Goal: Task Accomplishment & Management: Manage account settings

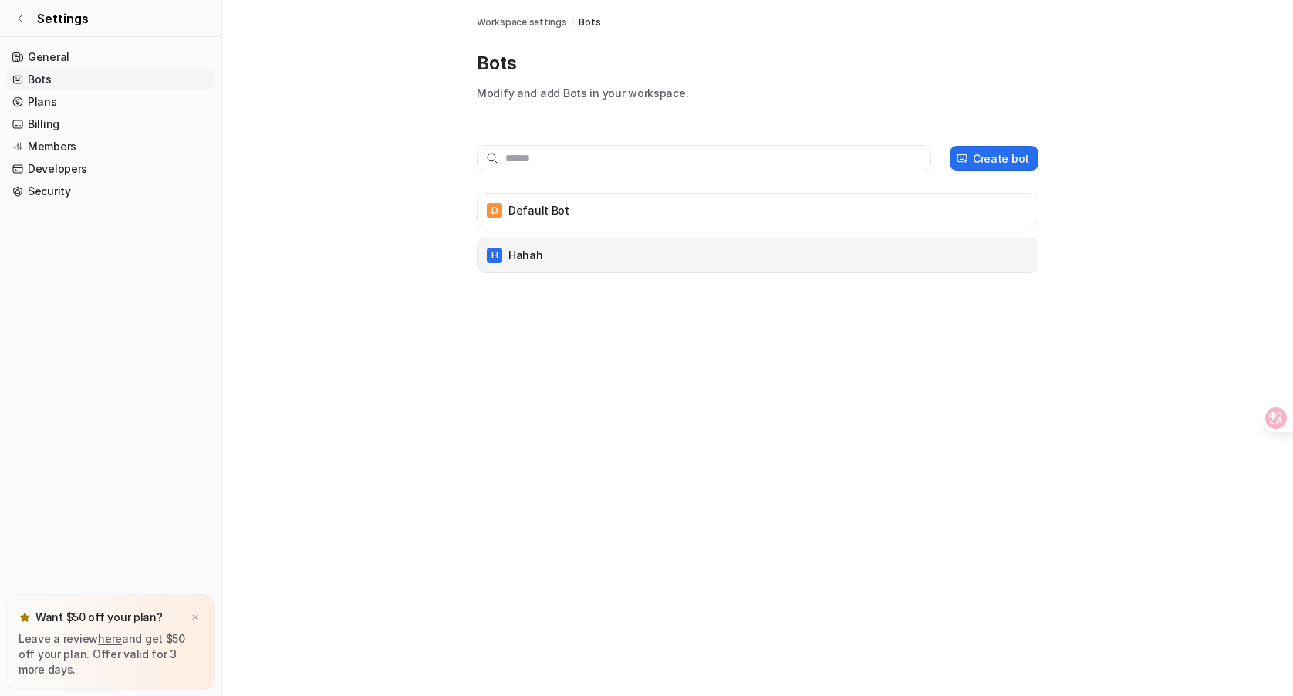
click at [622, 249] on div "H hahah" at bounding box center [758, 255] width 548 height 22
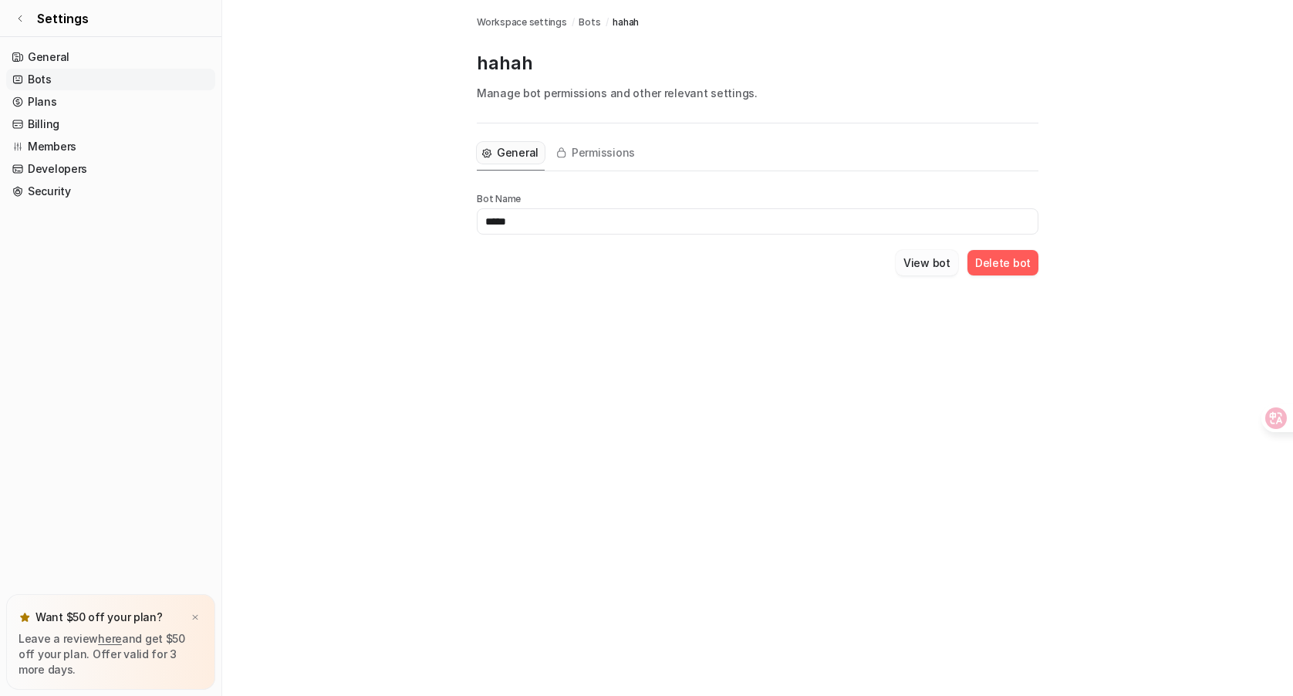
click at [932, 271] on button "View bot" at bounding box center [926, 262] width 62 height 25
click at [922, 265] on div "Bots Workspace settings / Bots / hahah hahah Manage bot permissions and other r…" at bounding box center [646, 348] width 1293 height 696
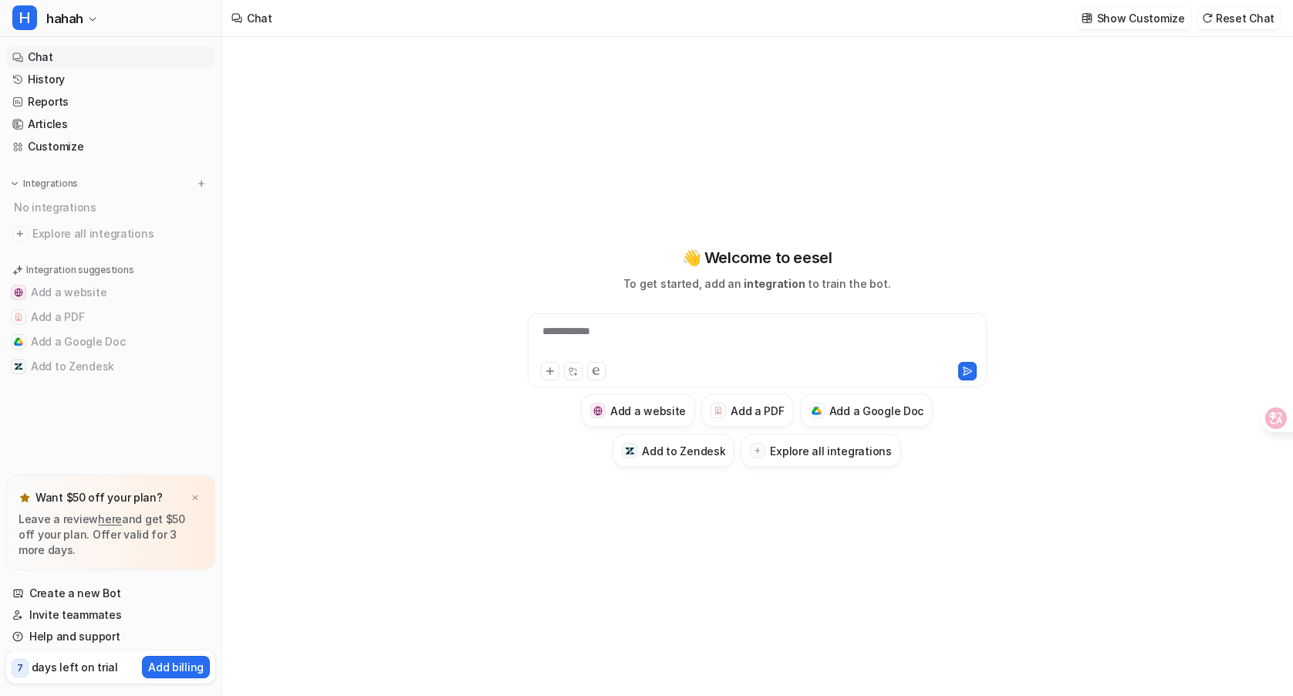
type textarea "**********"
click at [1129, 19] on p "Show Customize" at bounding box center [1141, 18] width 88 height 16
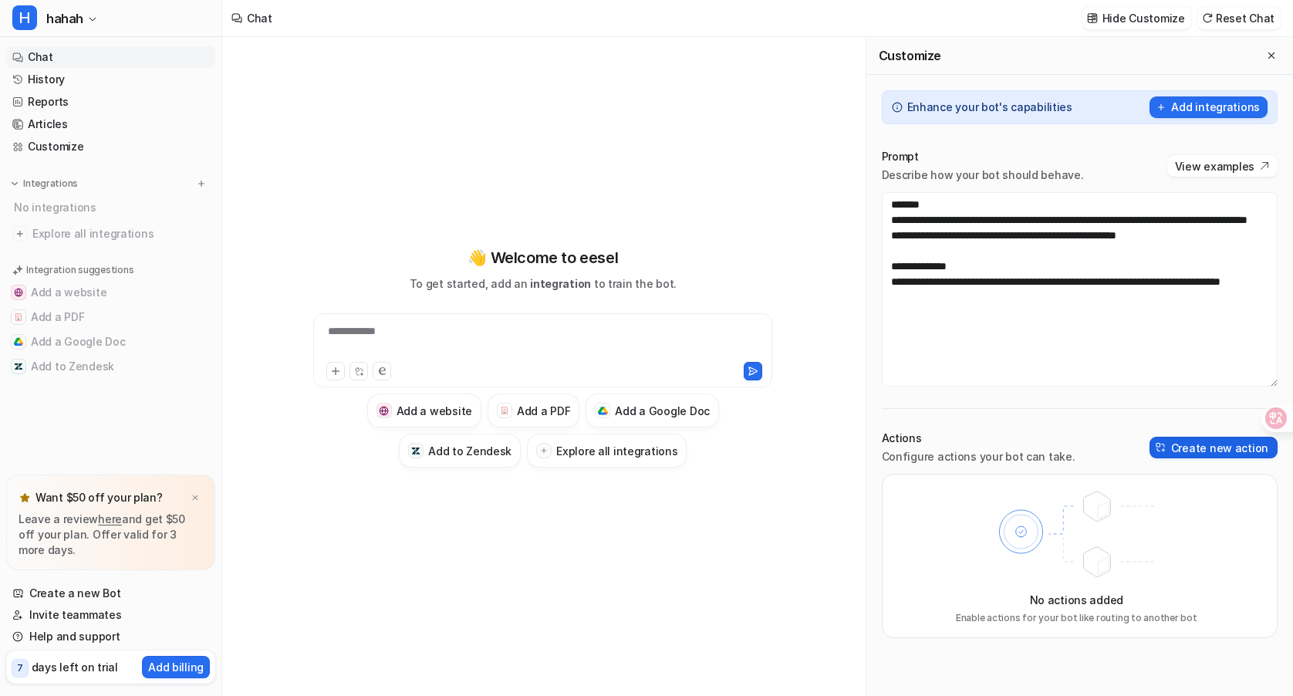
click at [1189, 440] on button "Create new action" at bounding box center [1213, 448] width 128 height 22
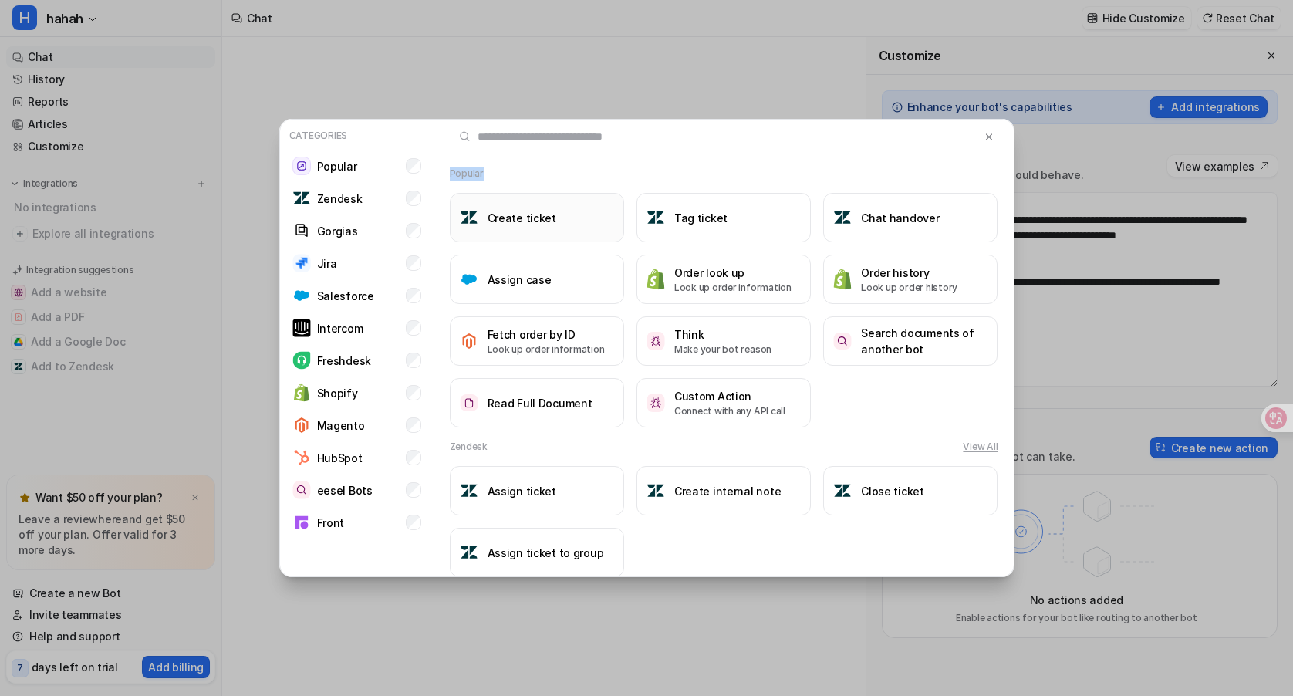
click at [501, 231] on button "Create ticket" at bounding box center [537, 217] width 174 height 49
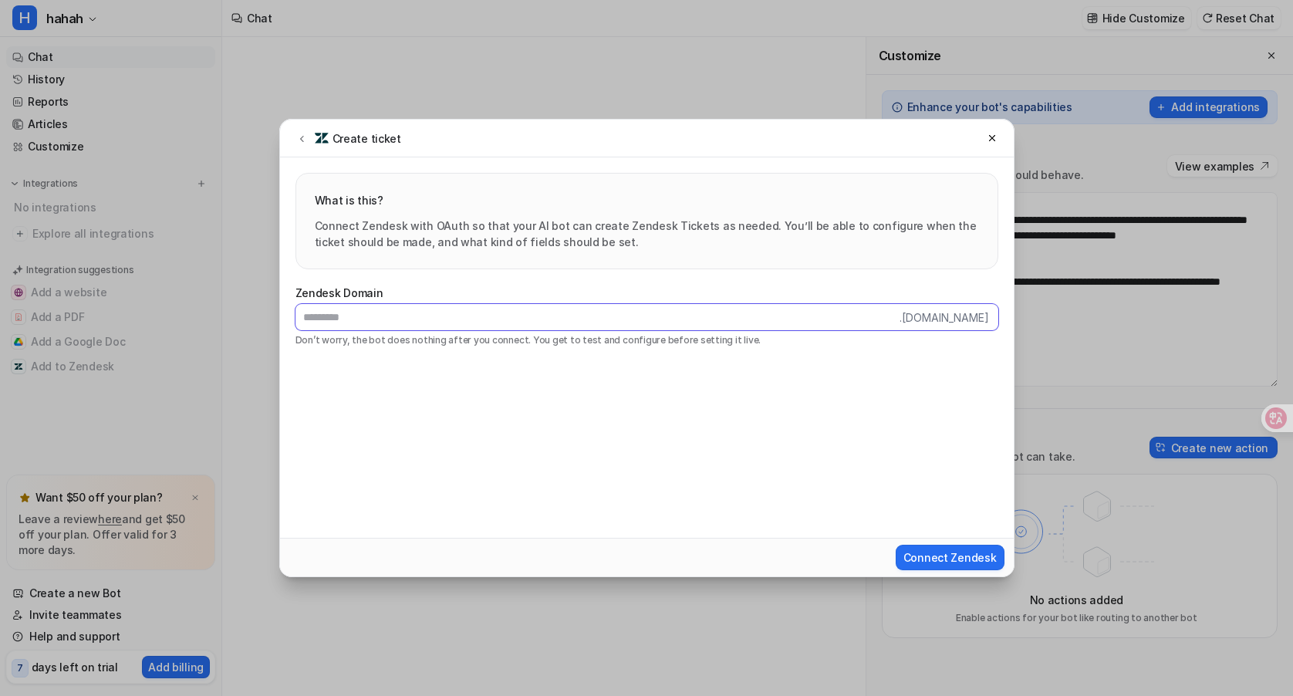
click at [412, 312] on input "text" at bounding box center [597, 317] width 604 height 26
type input "******"
click at [933, 578] on div "Create ticket What is this? Connect Zendesk with OAuth so that your AI bot can …" at bounding box center [647, 348] width 760 height 696
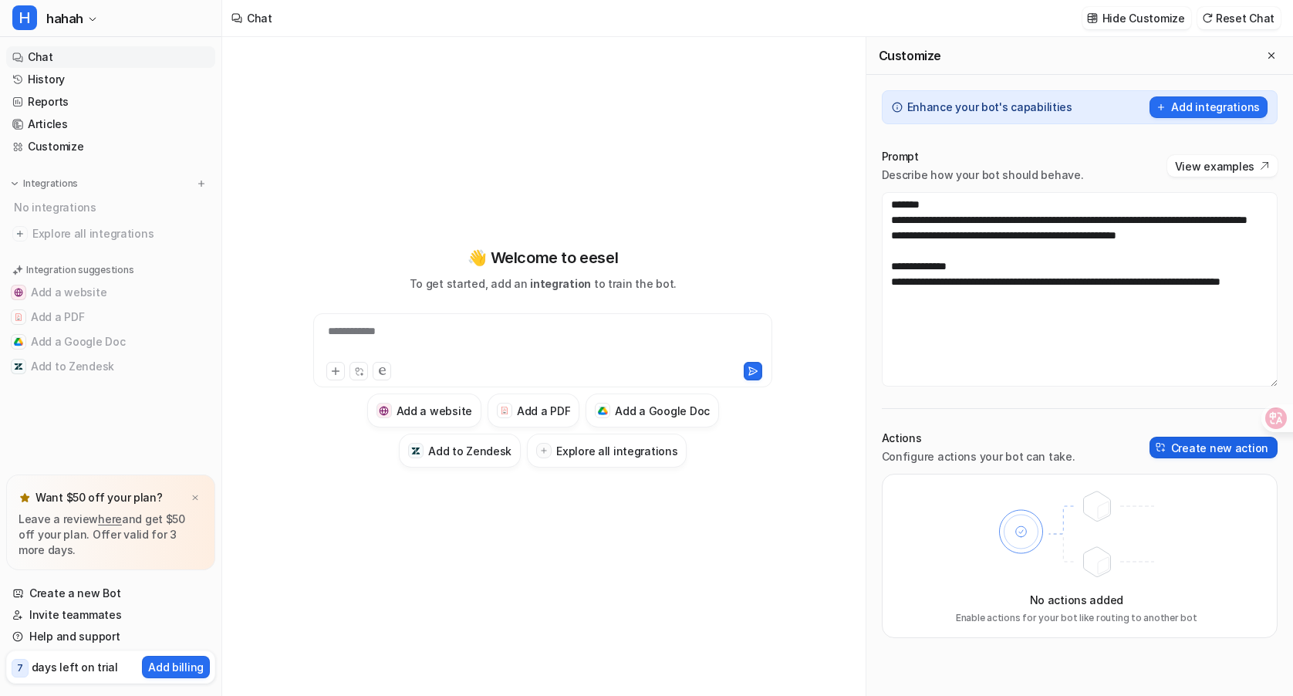
click at [1232, 440] on button "Create new action" at bounding box center [1213, 448] width 128 height 22
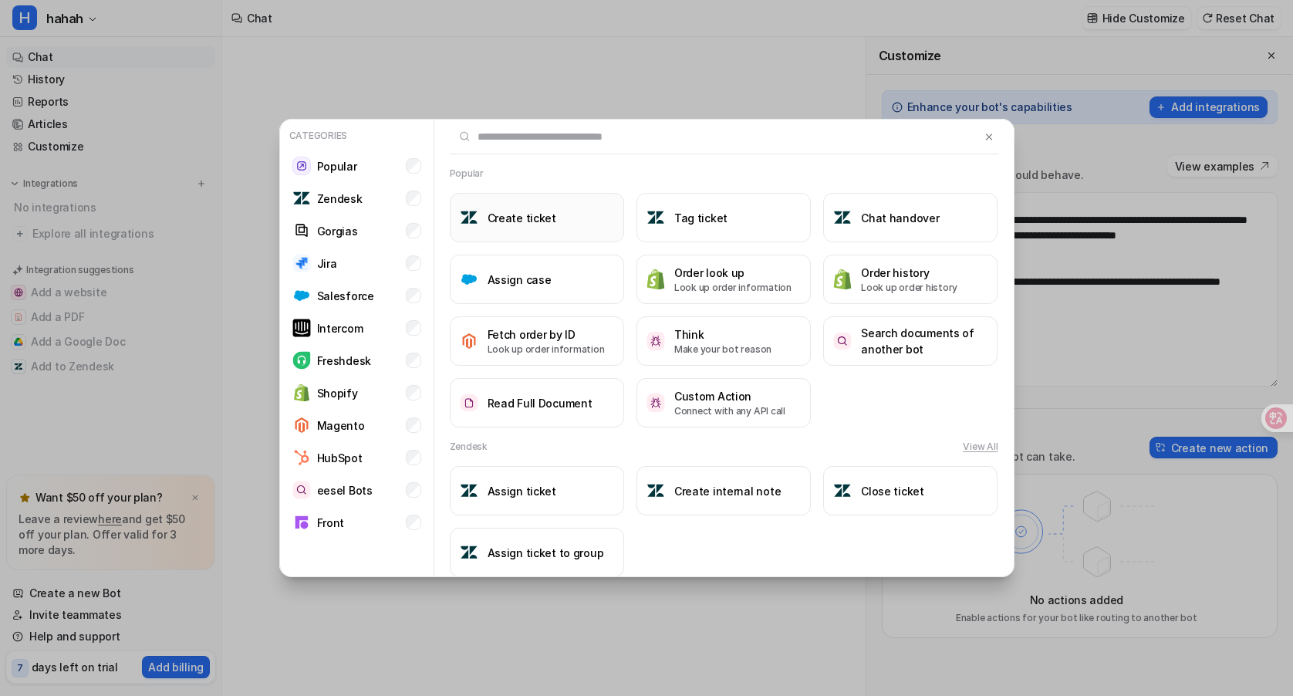
click at [518, 232] on button "Create ticket" at bounding box center [537, 217] width 174 height 49
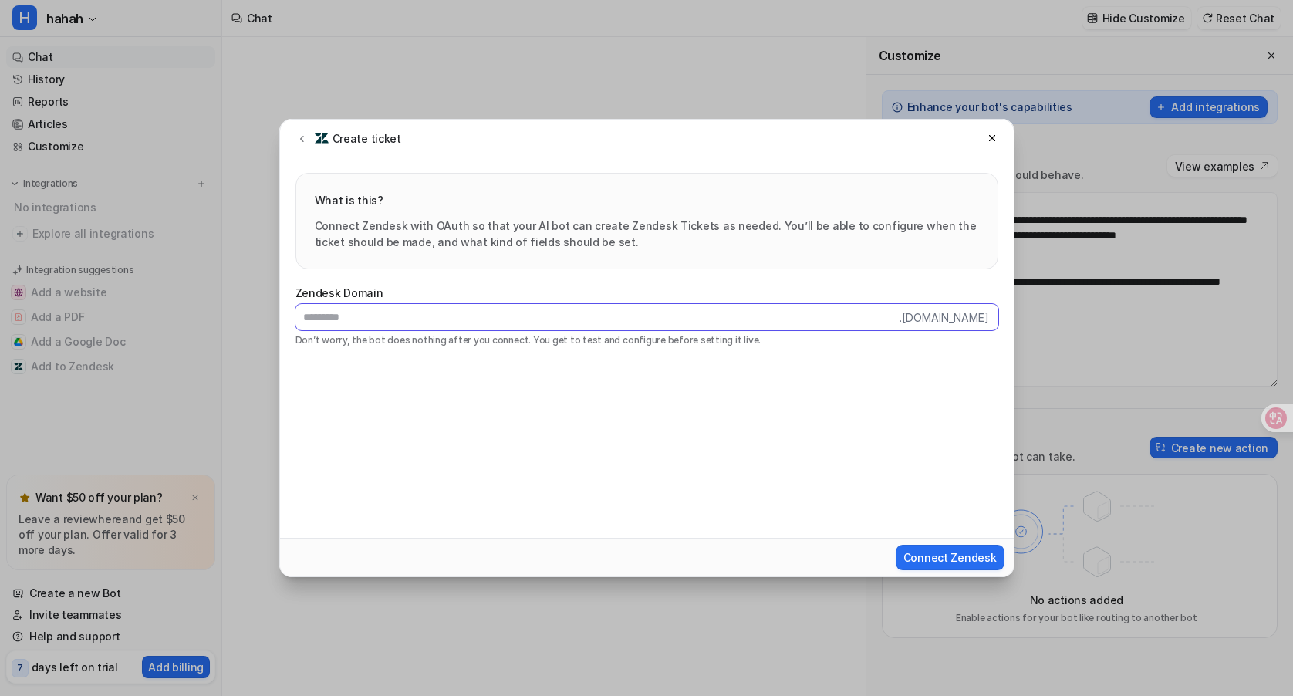
click at [500, 319] on input "text" at bounding box center [597, 317] width 604 height 26
type input "******"
click at [881, 562] on div "Connect Zendesk" at bounding box center [646, 557] width 733 height 39
click at [919, 555] on span "Connect Zendesk" at bounding box center [949, 557] width 93 height 16
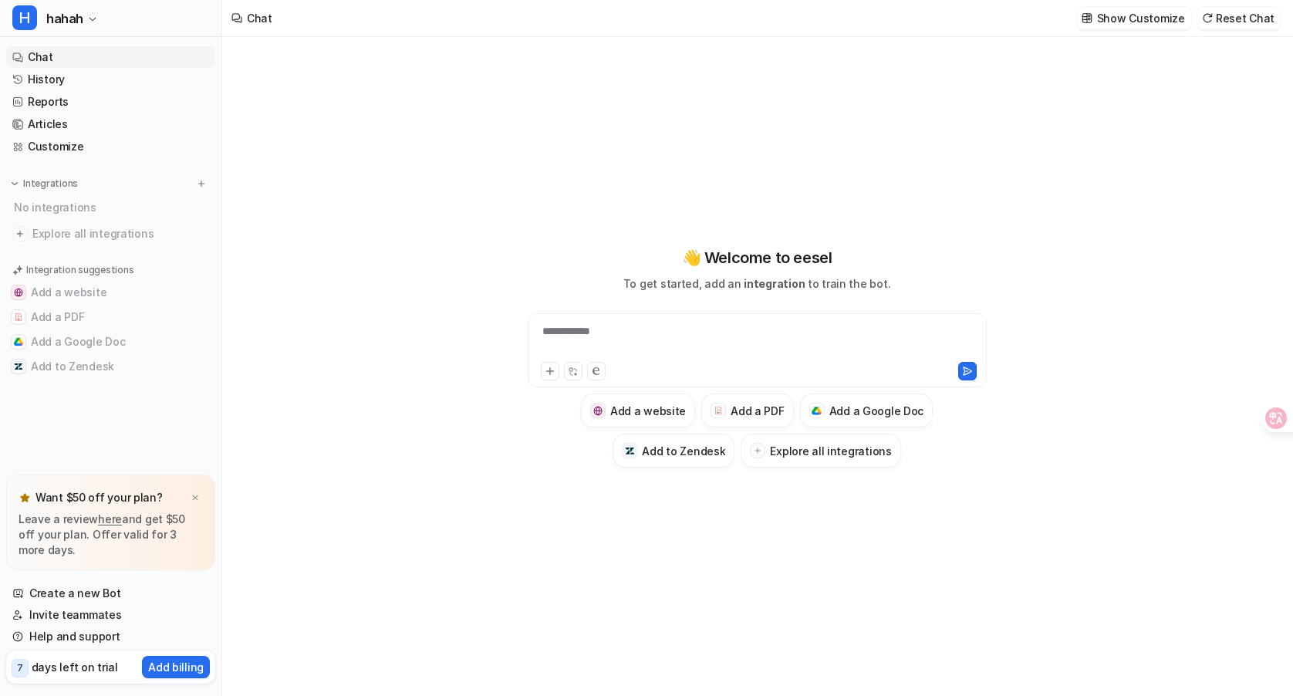
click at [50, 164] on nav "Chat History Reports Articles Customize Integrations No integrations Explore al…" at bounding box center [110, 257] width 221 height 434
click at [1036, 232] on div "**********" at bounding box center [757, 356] width 568 height 487
click at [1118, 28] on button "Show Customize" at bounding box center [1134, 18] width 114 height 22
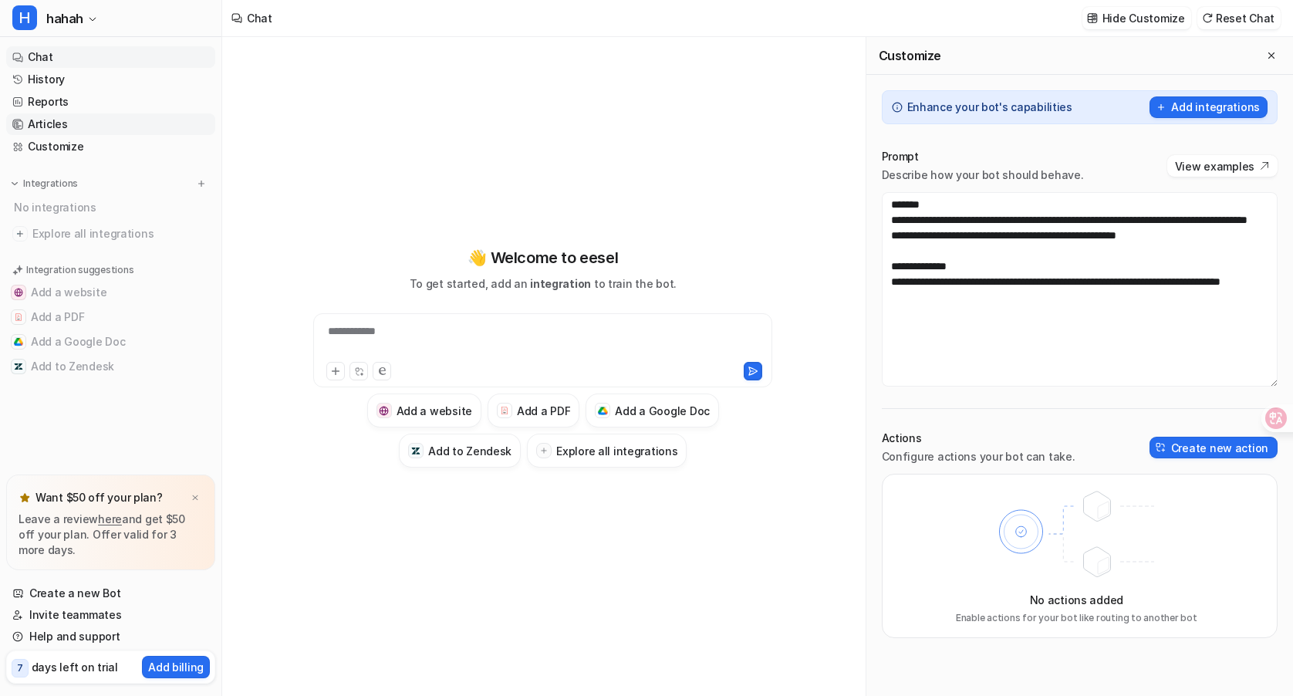
click at [43, 131] on link "Articles" at bounding box center [110, 124] width 209 height 22
click at [46, 126] on link "Articles" at bounding box center [110, 124] width 209 height 22
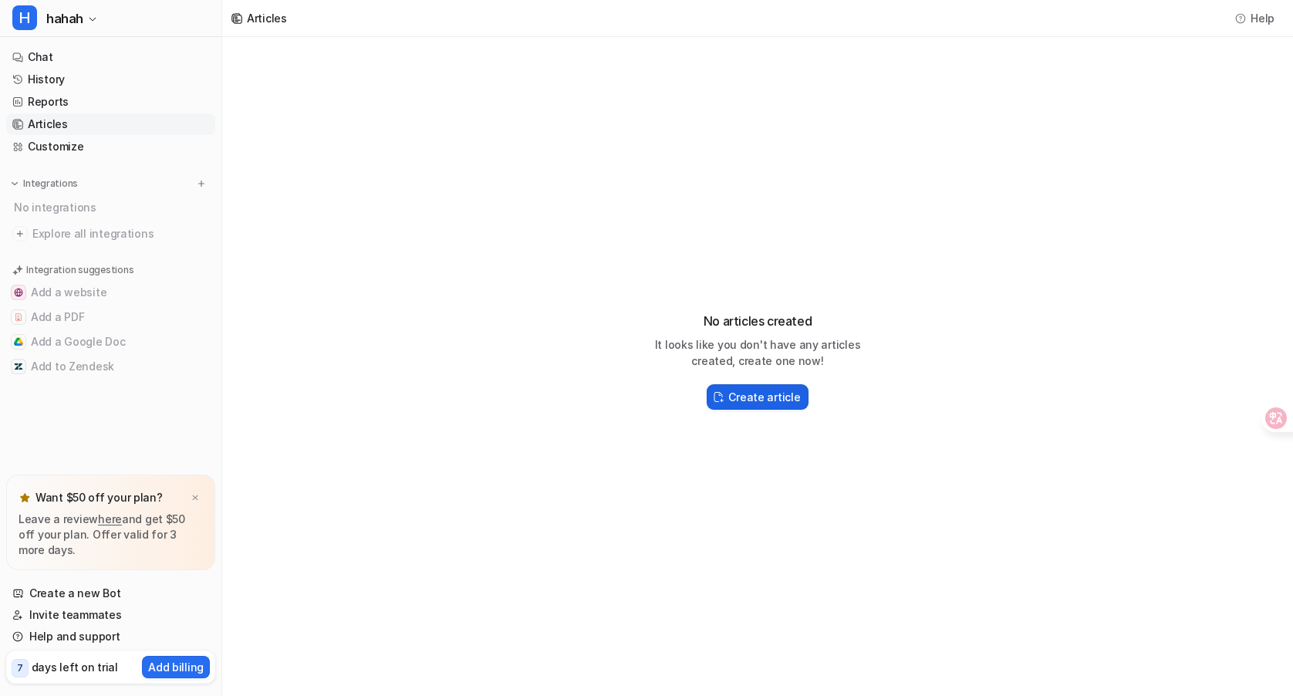
click at [737, 393] on h2 "Create article" at bounding box center [764, 397] width 72 height 16
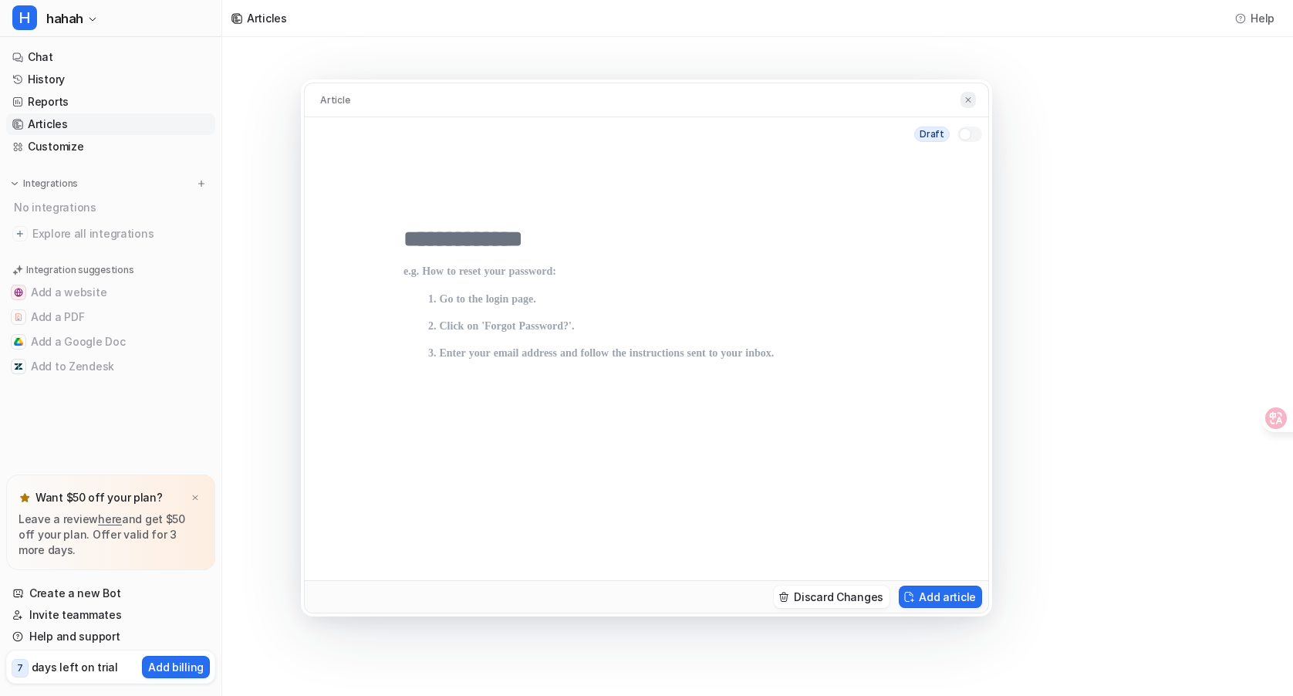
click at [964, 95] on img at bounding box center [967, 100] width 9 height 10
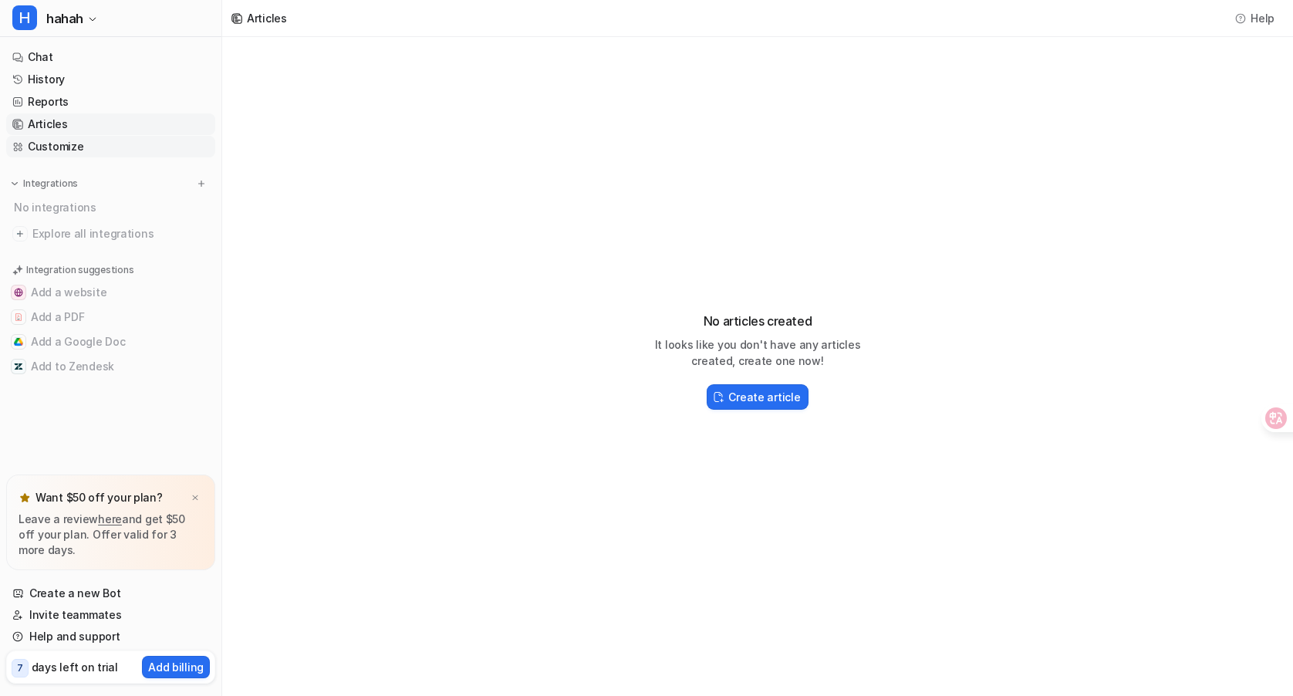
click at [86, 148] on link "Customize" at bounding box center [110, 147] width 209 height 22
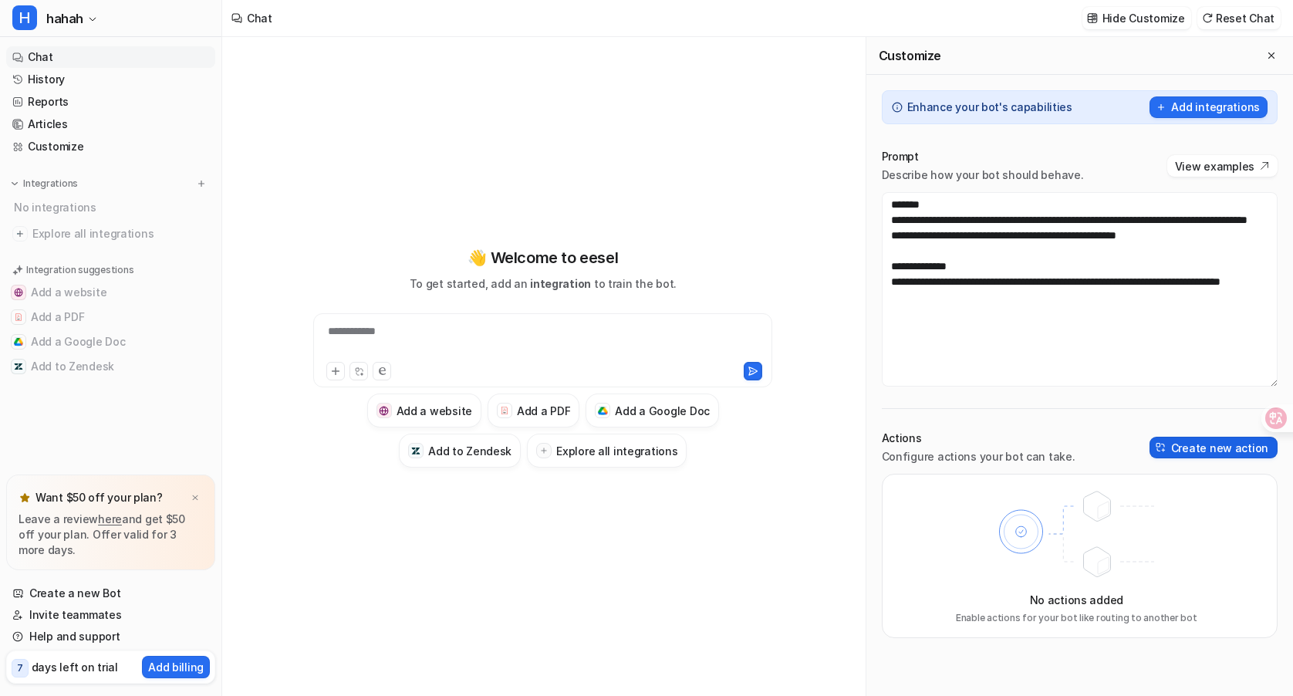
click at [1196, 440] on button "Create new action" at bounding box center [1213, 448] width 128 height 22
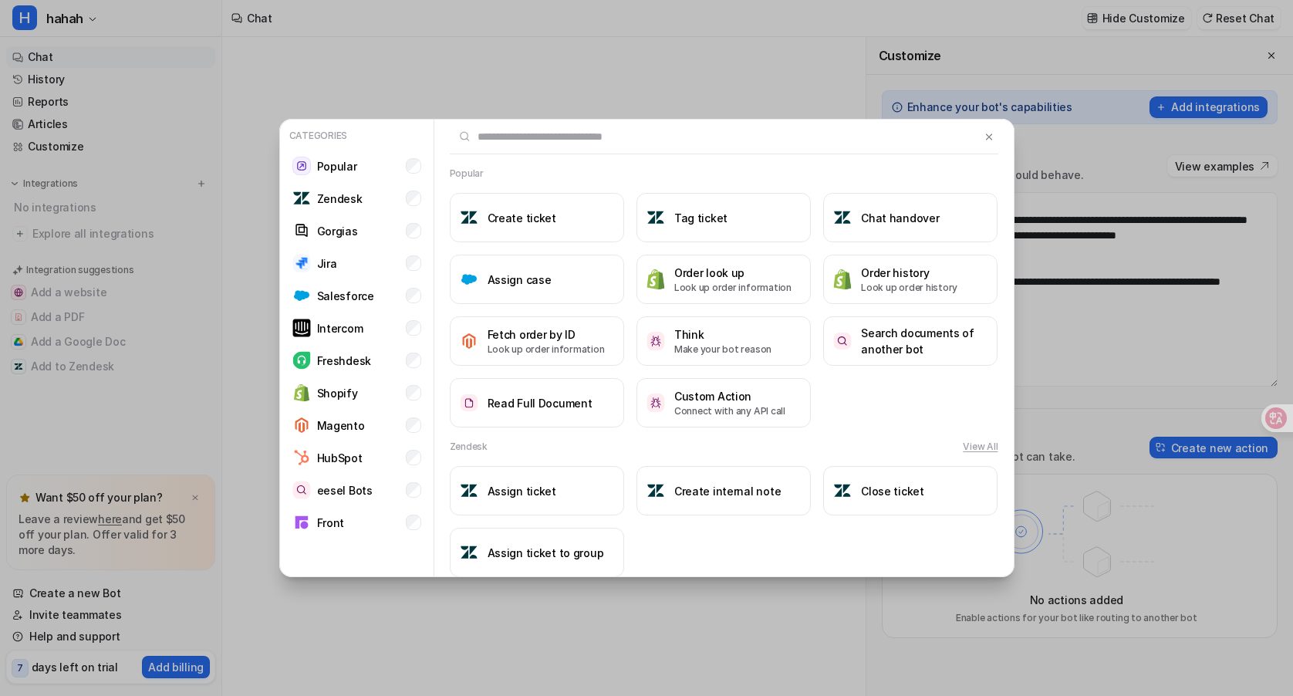
click at [551, 175] on div "Popular" at bounding box center [724, 174] width 548 height 14
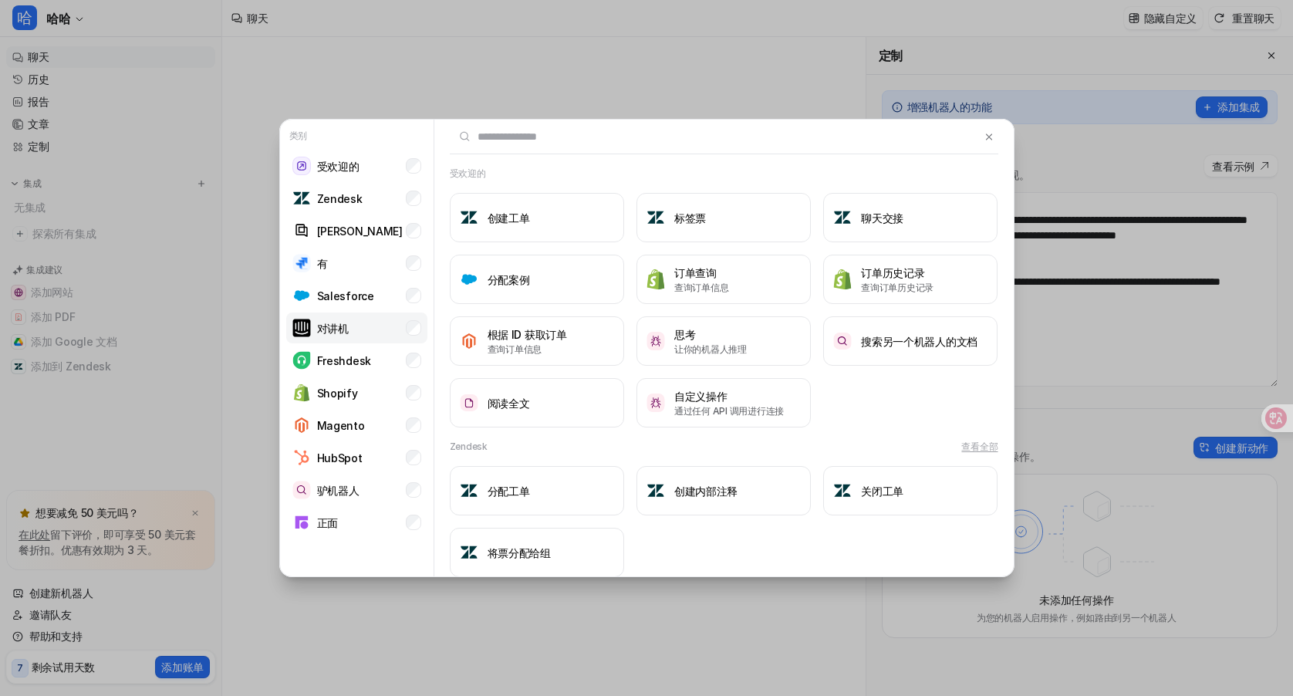
click at [369, 342] on li "对讲机" at bounding box center [356, 327] width 141 height 31
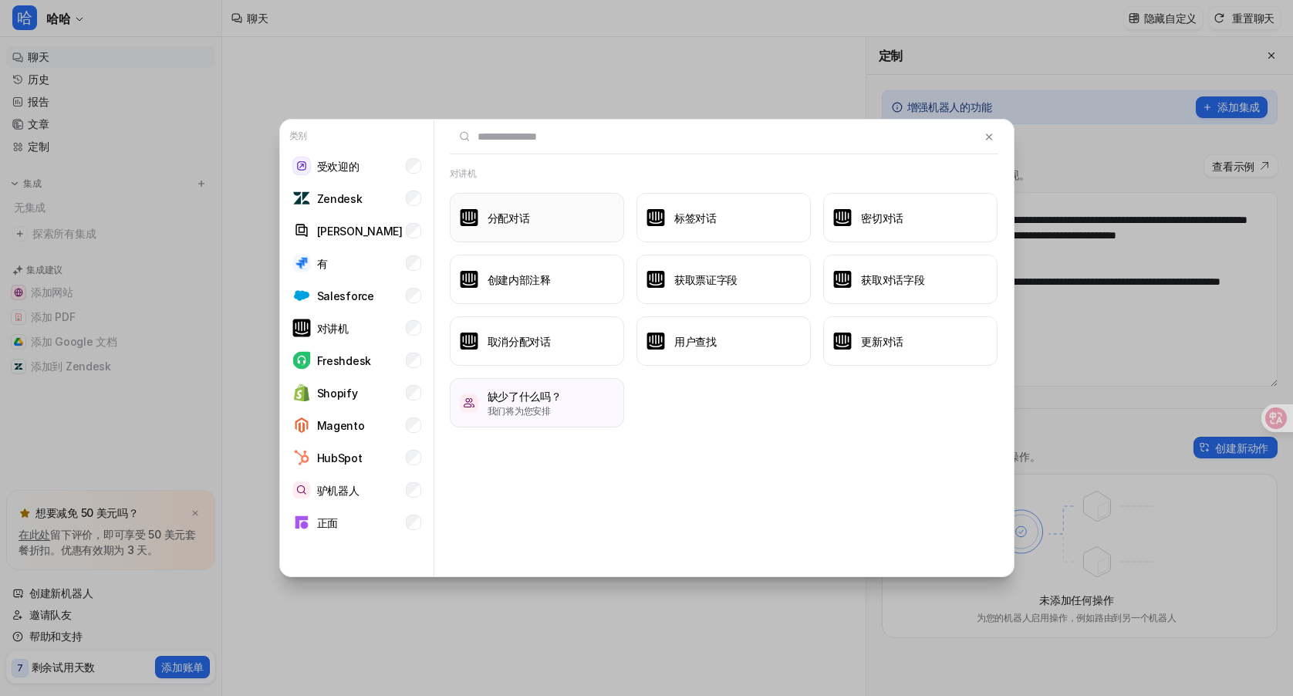
click at [518, 214] on font "分配对话" at bounding box center [508, 217] width 42 height 13
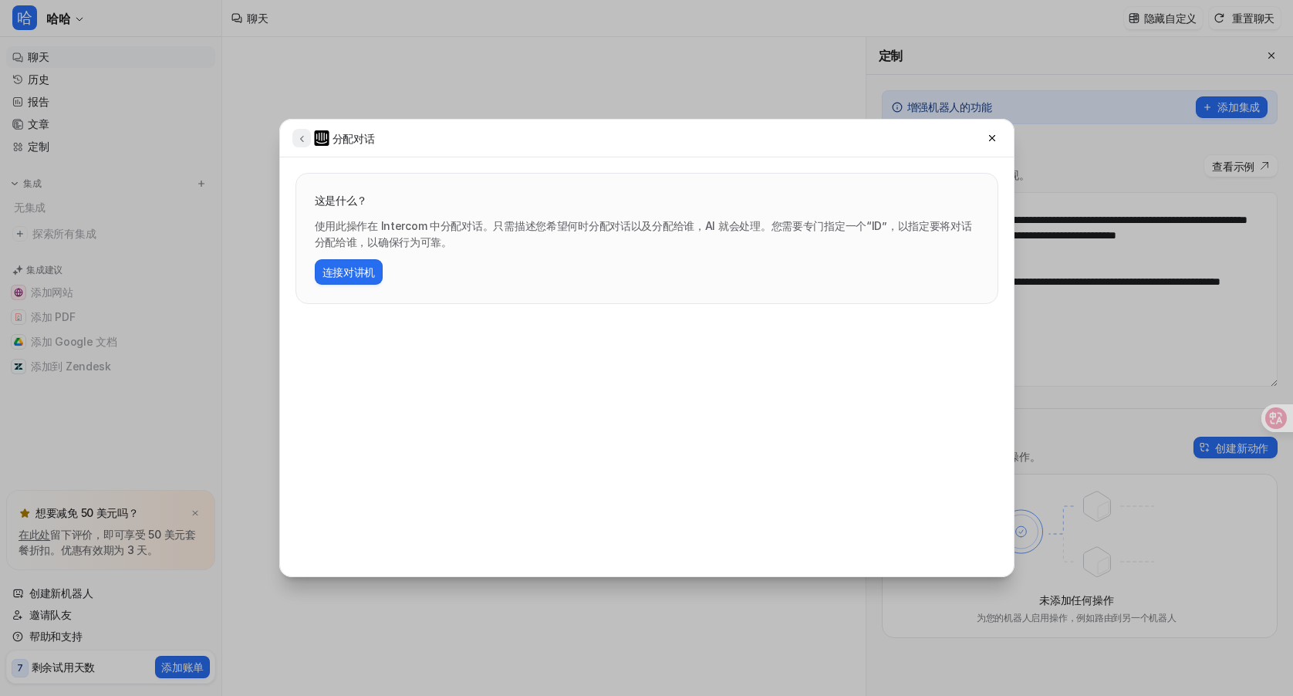
click at [308, 142] on button at bounding box center [301, 138] width 19 height 19
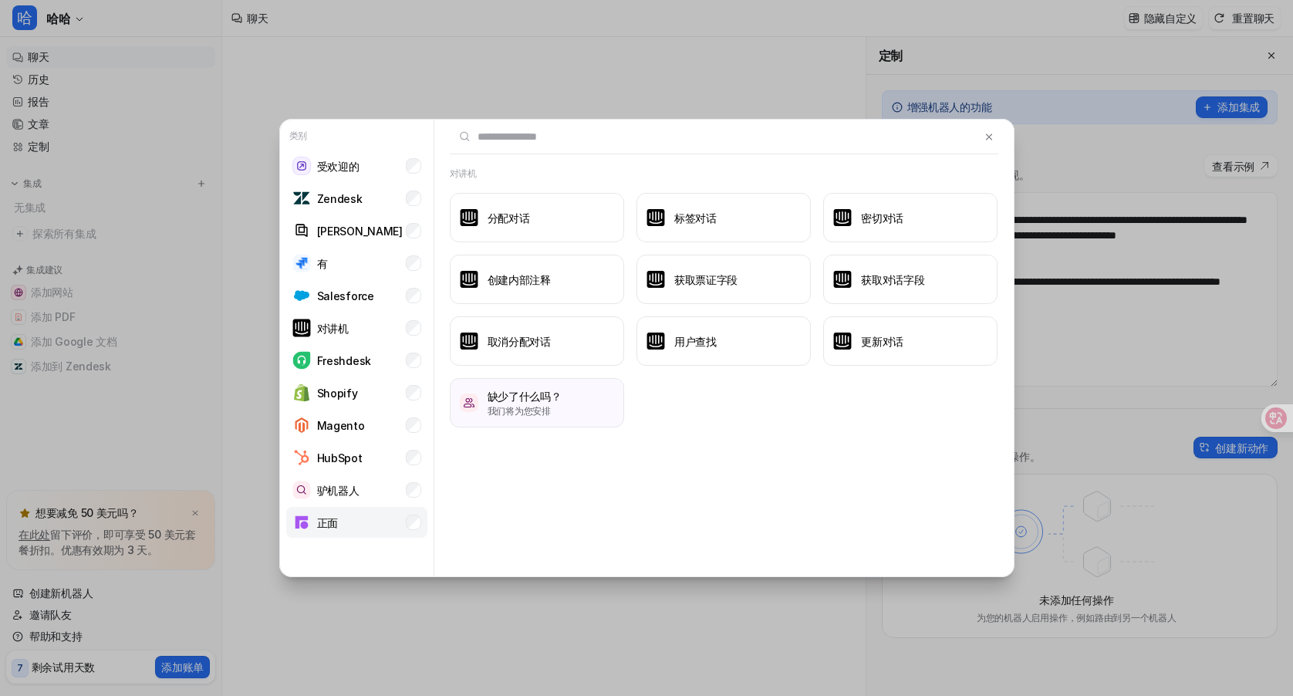
click at [345, 510] on li "正面" at bounding box center [356, 522] width 141 height 31
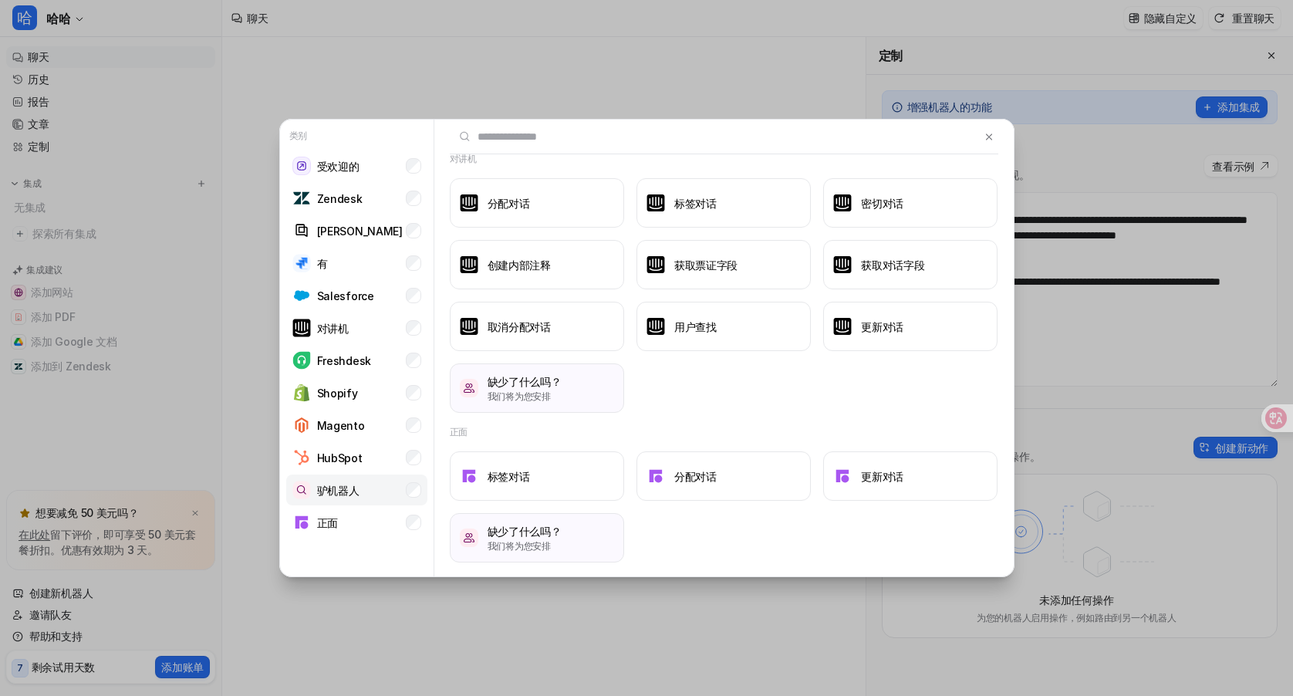
click at [348, 487] on font "驴机器人" at bounding box center [338, 490] width 42 height 13
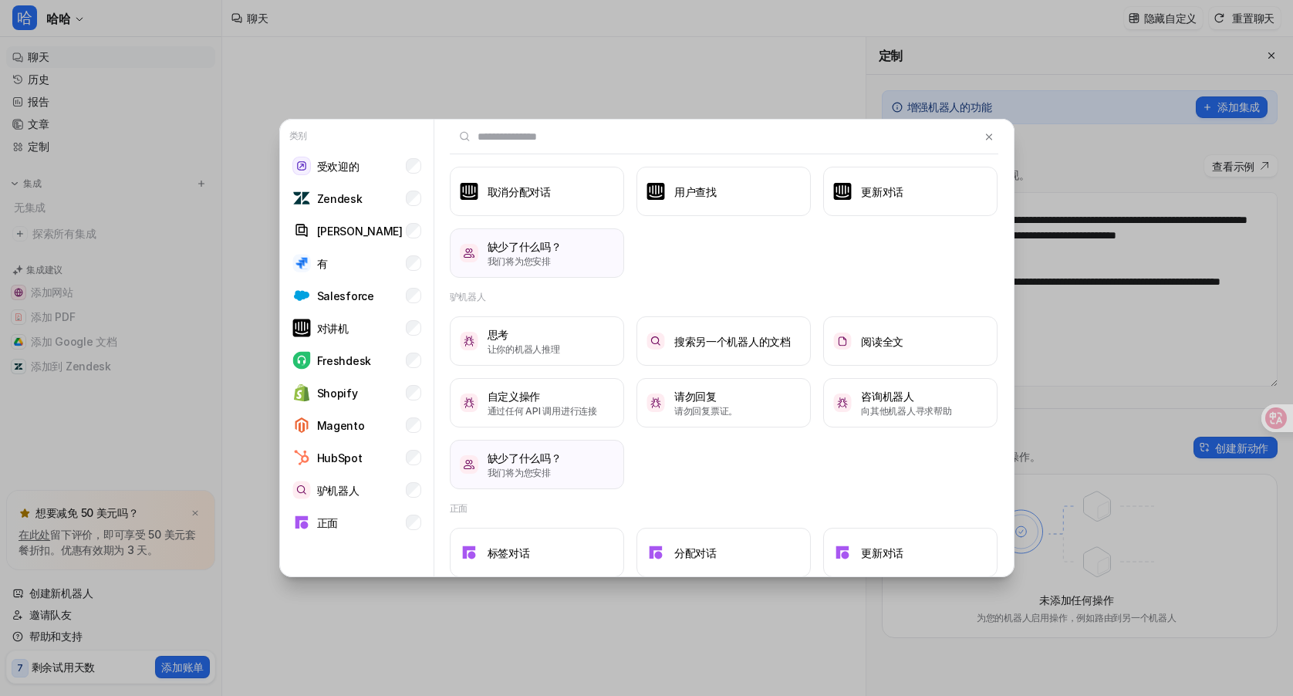
scroll to position [151, 0]
click at [937, 404] on font "向其他机器人寻求帮助" at bounding box center [906, 409] width 91 height 12
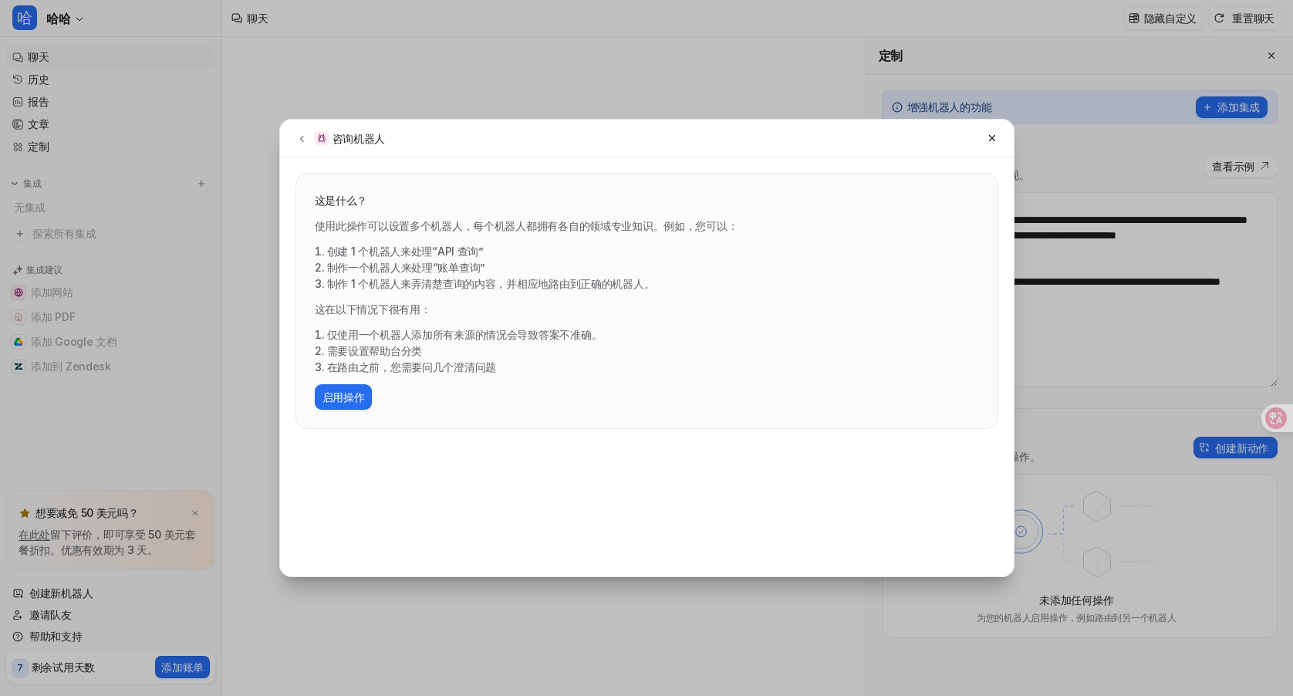
click at [342, 422] on div "这是什么？ 使用此操作可以设置多个机器人，每个机器人都拥有各自的领域专业知识。例如，您可以： 创建 1 个机器人来处理“API 查询” 制作一个机器人来处理“…" at bounding box center [646, 301] width 701 height 255
click at [344, 403] on font "启用操作" at bounding box center [343, 396] width 42 height 13
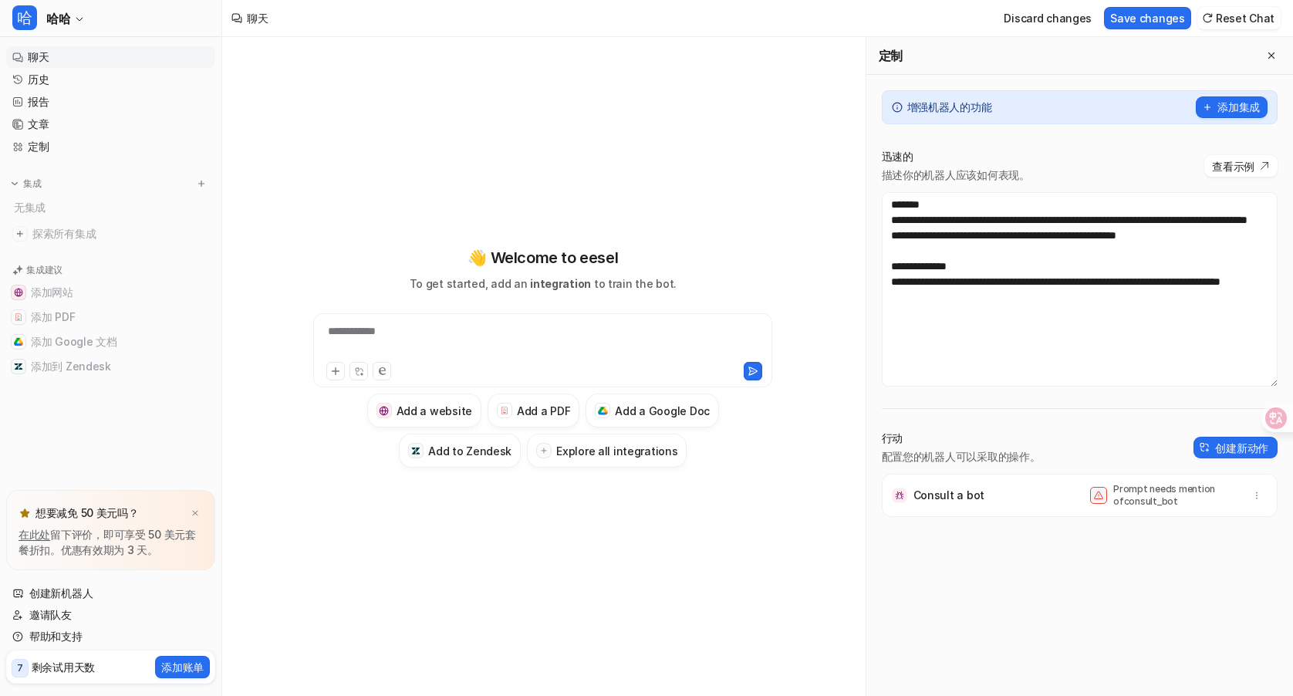
click at [344, 403] on li "Shopify" at bounding box center [371, 390] width 134 height 29
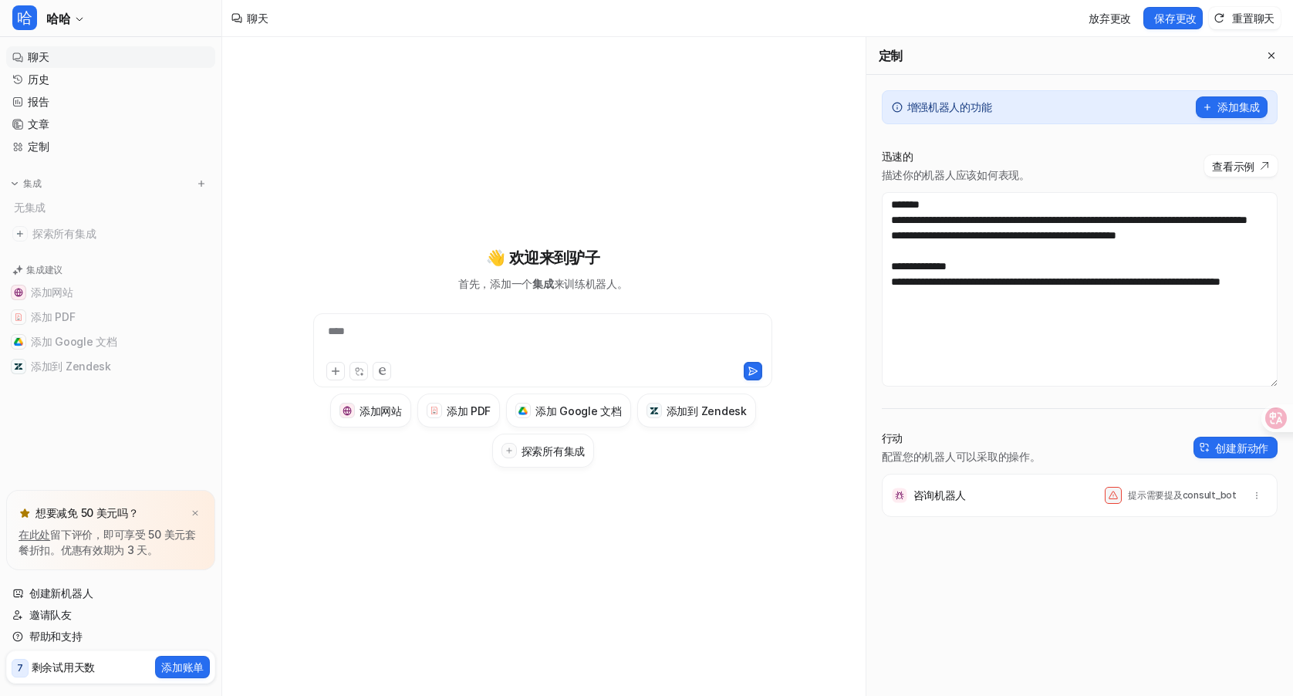
click at [1156, 496] on font "提示需要提及" at bounding box center [1155, 495] width 55 height 12
click at [1253, 494] on icon "button" at bounding box center [1256, 495] width 11 height 11
click at [1044, 506] on div "咨询机器人 提示需要提及 consult_bot 删除" at bounding box center [1079, 495] width 382 height 43
click at [1179, 18] on font "保存更改" at bounding box center [1175, 18] width 42 height 13
click at [1252, 497] on icon "button" at bounding box center [1256, 495] width 11 height 11
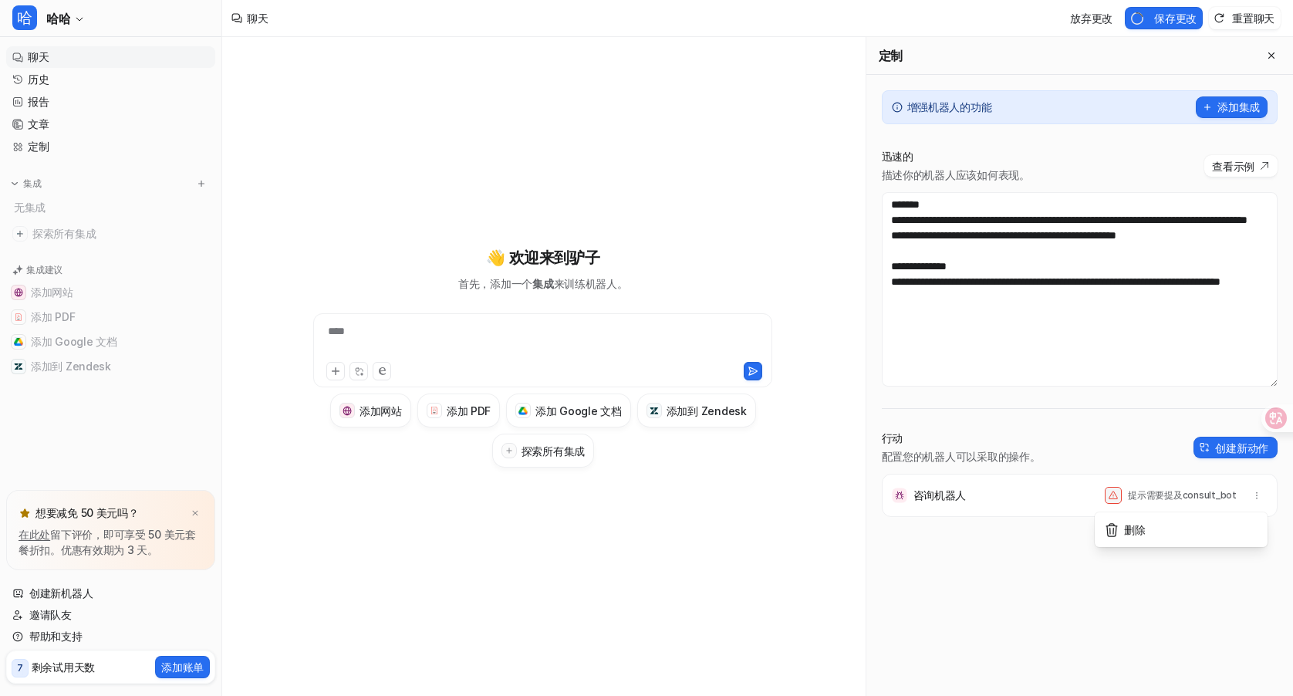
click at [922, 506] on div "咨询机器人 提示需要提及 consult_bot 删除" at bounding box center [1079, 495] width 382 height 43
drag, startPoint x: 919, startPoint y: 492, endPoint x: 1041, endPoint y: 492, distance: 121.9
click at [1041, 492] on div "咨询机器人 提示需要提及 consult_bot" at bounding box center [1079, 495] width 382 height 43
click at [942, 486] on div "咨询机器人 提示需要提及 consult_bot" at bounding box center [1079, 495] width 382 height 43
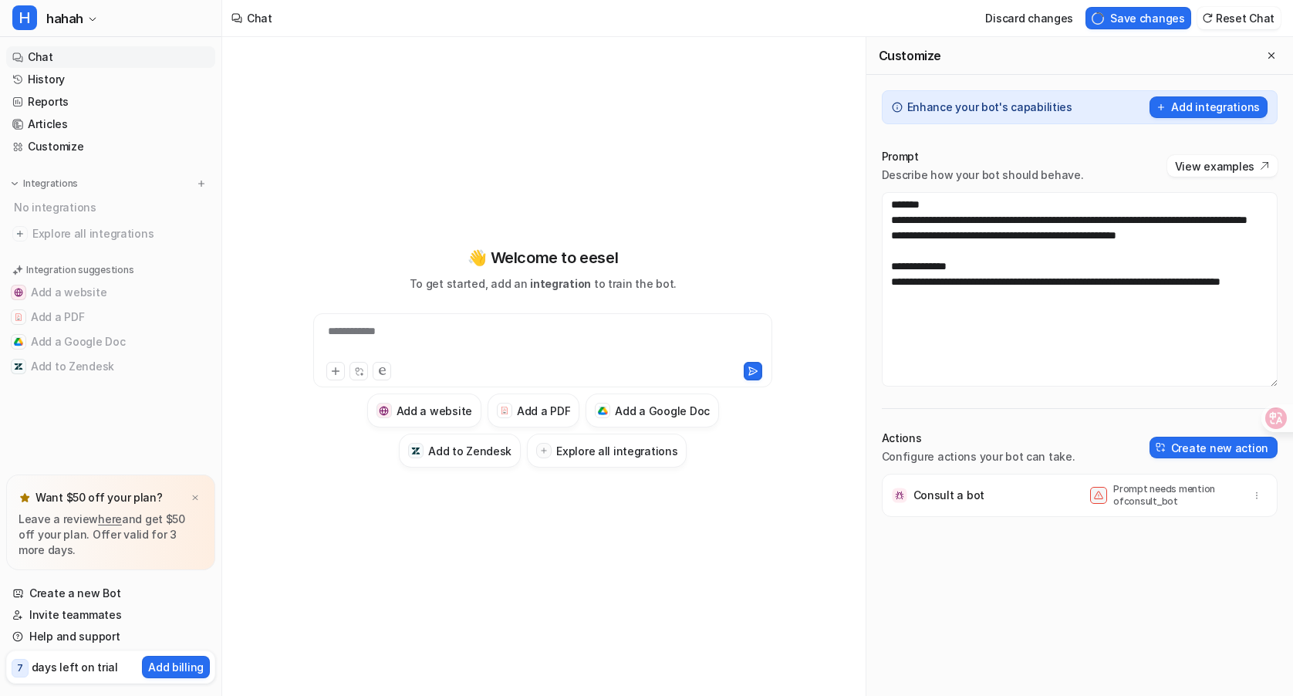
click at [1161, 487] on p "Prompt needs mention of consult_bot" at bounding box center [1174, 495] width 123 height 25
click at [1251, 493] on icon "button" at bounding box center [1256, 495] width 11 height 11
click at [1085, 495] on div "Consult a bot Prompt needs mention of consult_bot Delete" at bounding box center [1079, 495] width 382 height 43
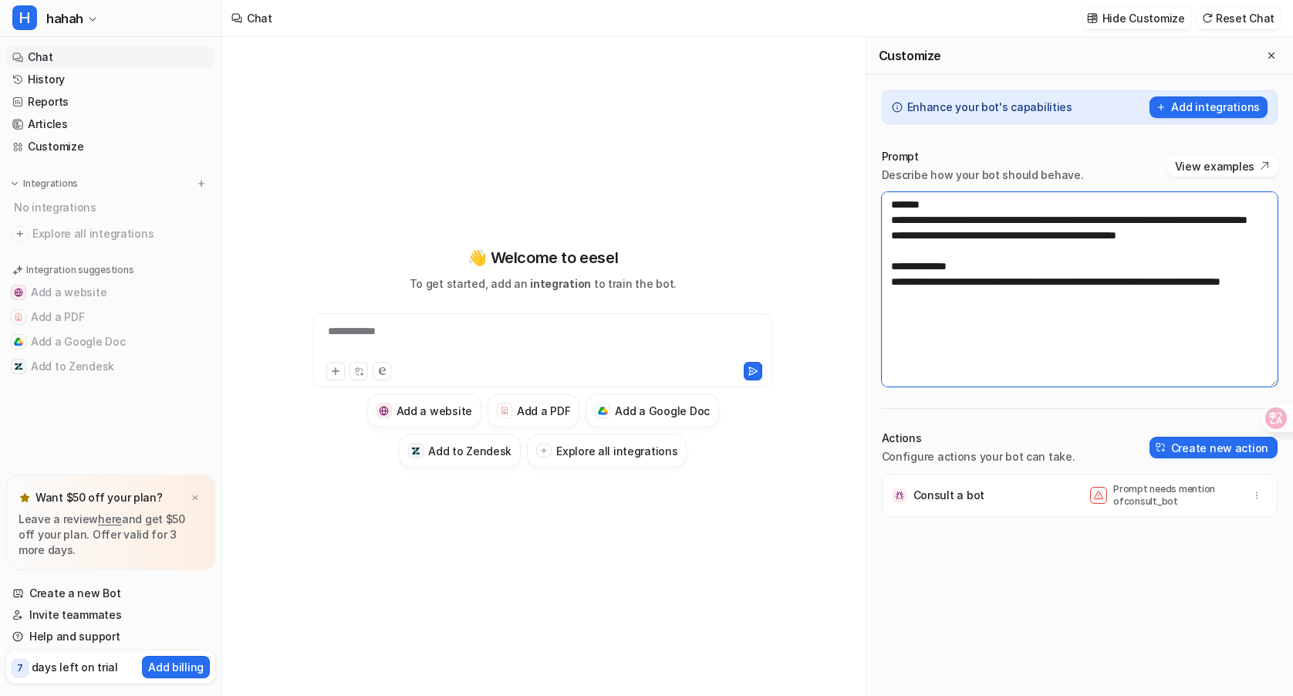
click at [895, 200] on textarea "**********" at bounding box center [1080, 289] width 396 height 194
click at [821, 166] on div "**********" at bounding box center [543, 356] width 568 height 487
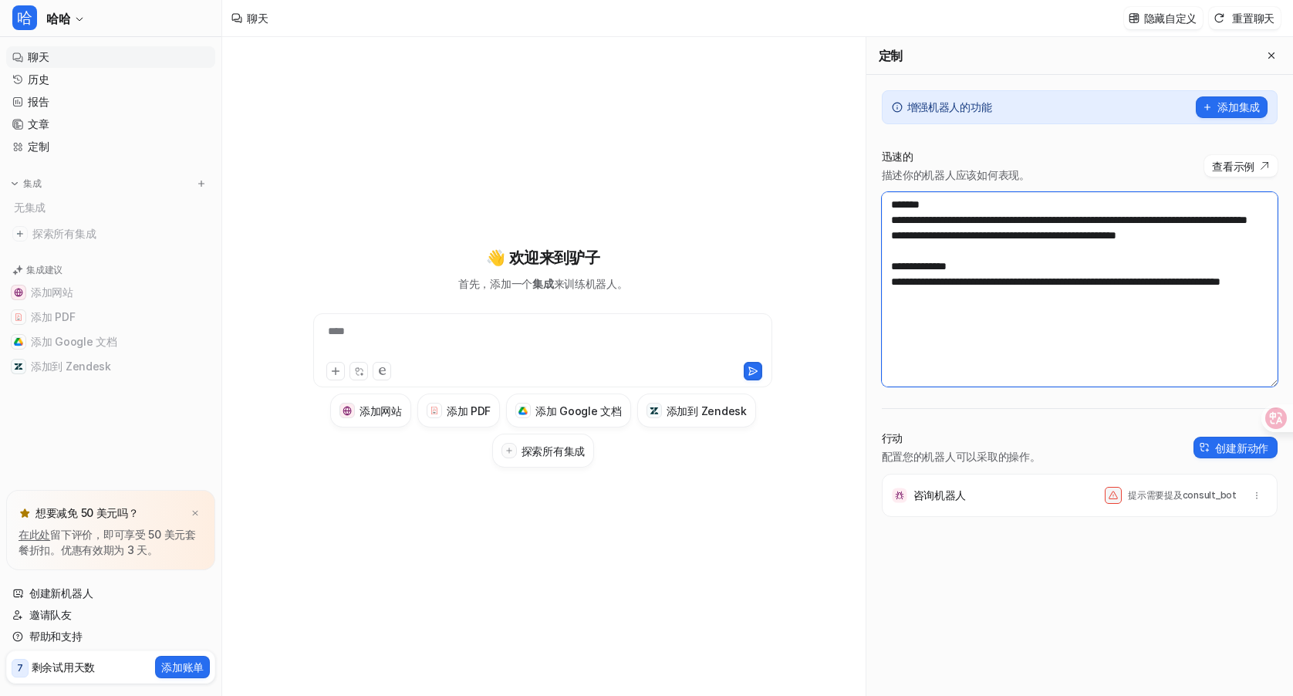
click at [1075, 338] on textarea "**********" at bounding box center [1080, 289] width 396 height 194
click at [1003, 193] on textarea "**********" at bounding box center [1080, 289] width 396 height 194
click at [1136, 22] on img at bounding box center [1133, 18] width 11 height 12
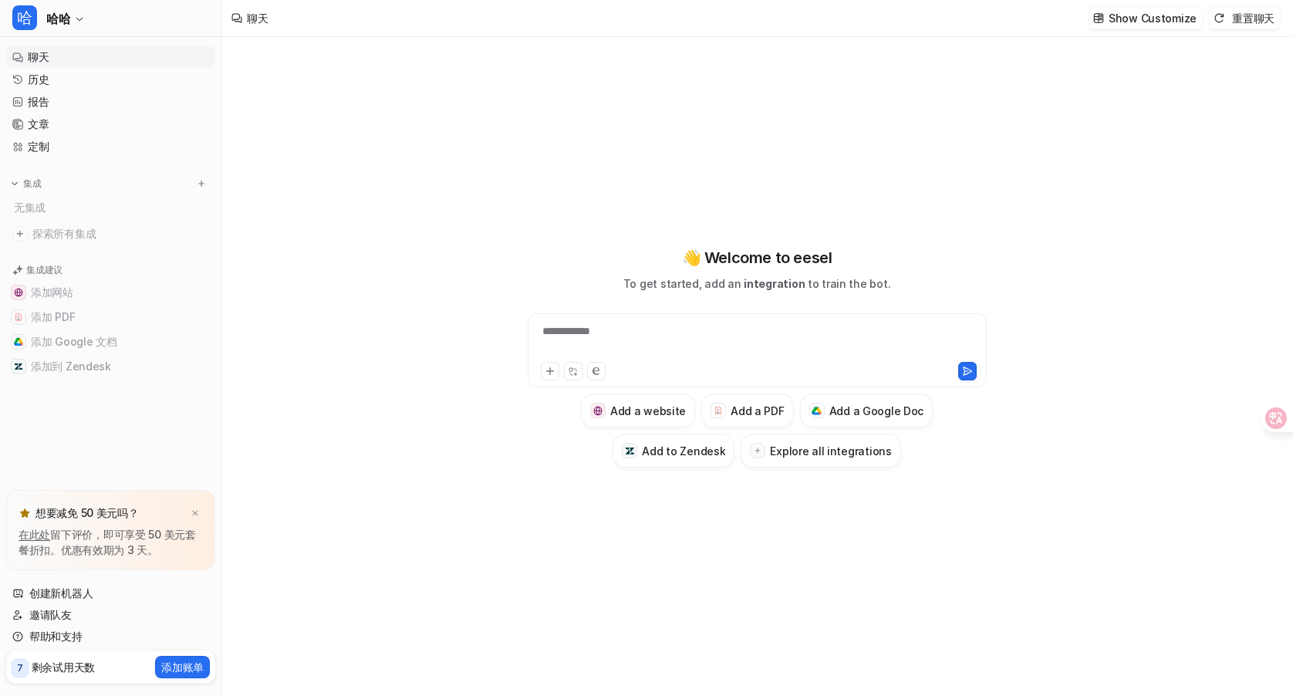
click at [1151, 55] on div "**********" at bounding box center [756, 366] width 1069 height 659
click at [1134, 27] on button "Show Customize" at bounding box center [1145, 18] width 114 height 22
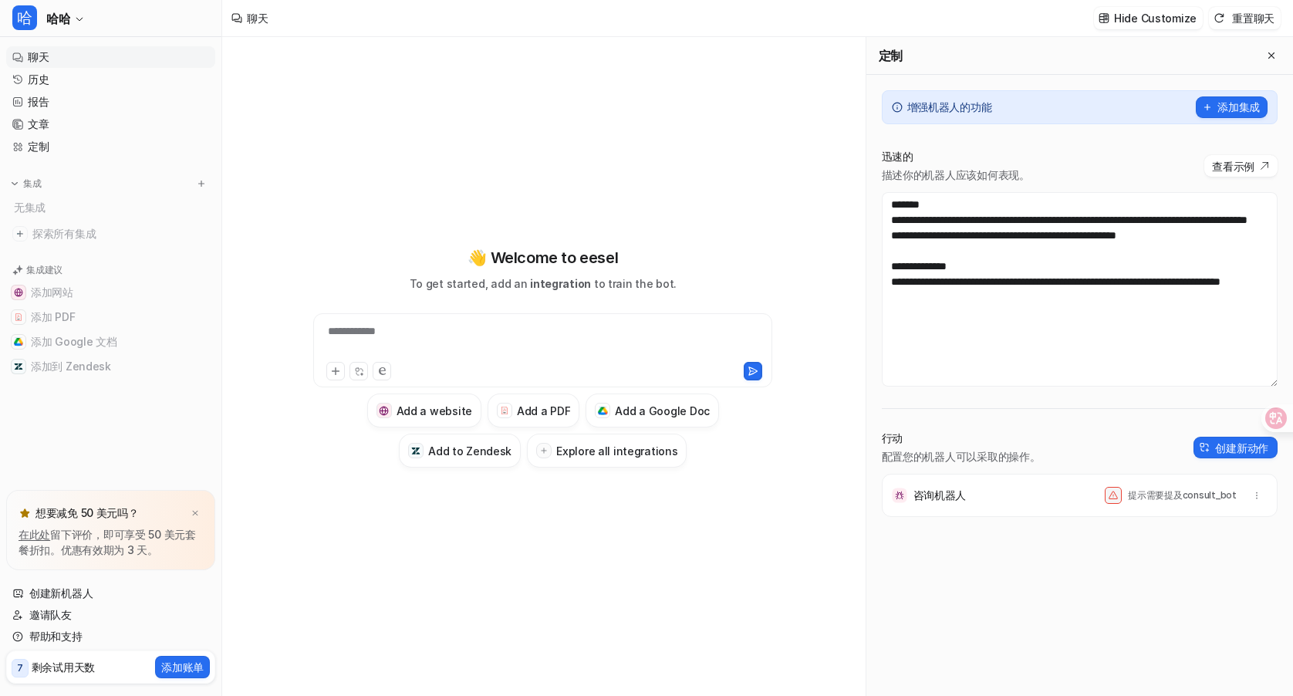
click at [1036, 477] on div "咨询机器人 提示需要提及 consult_bot" at bounding box center [1079, 495] width 382 height 43
click at [1241, 447] on font "创建新动作" at bounding box center [1241, 447] width 53 height 13
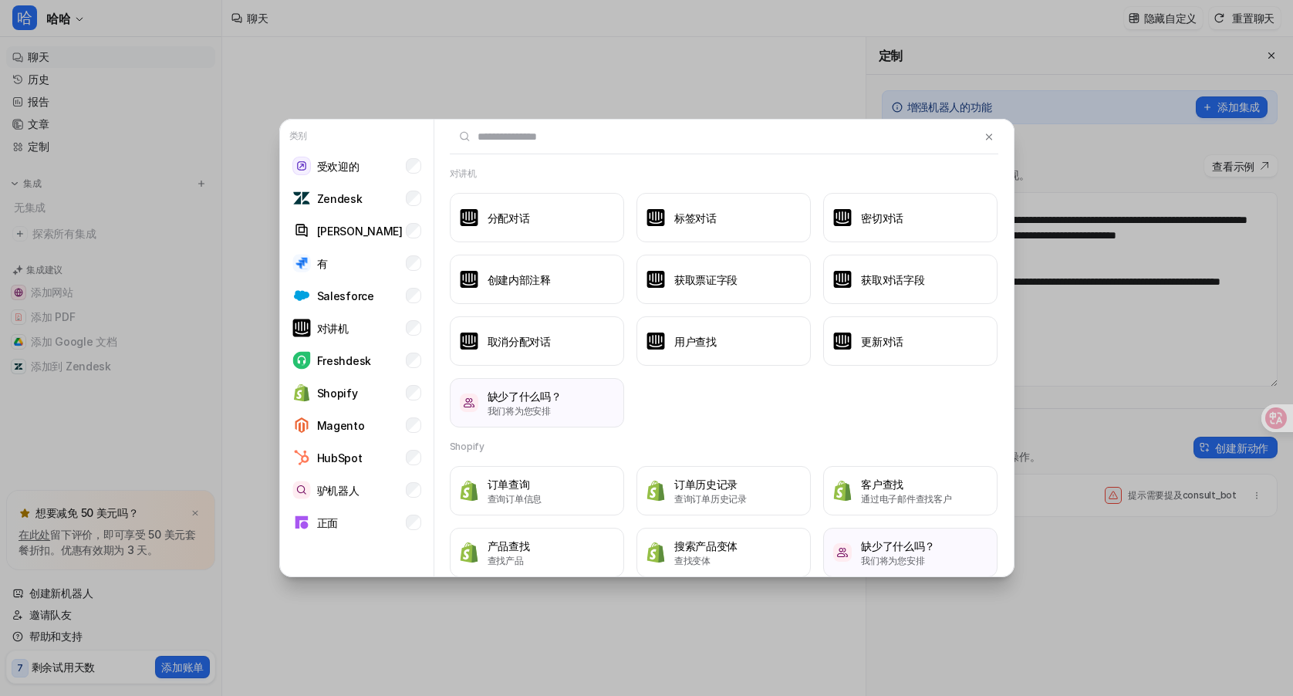
scroll to position [314, 0]
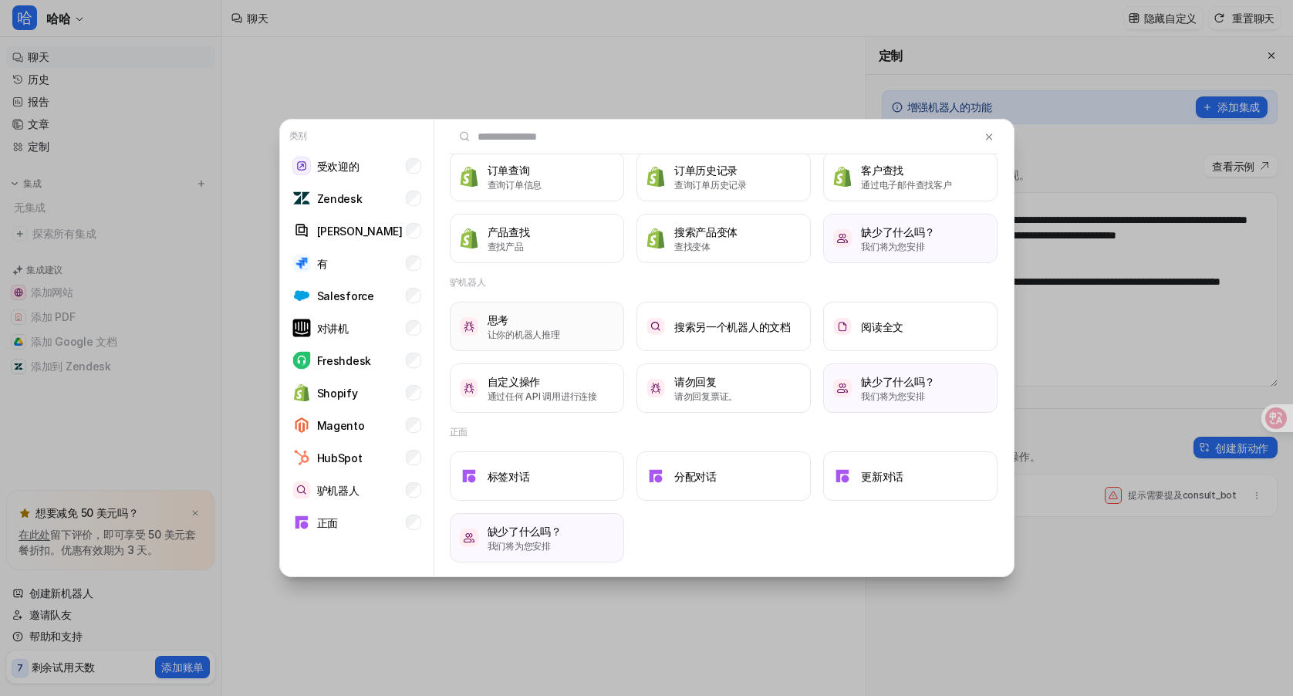
click at [584, 308] on button "思考 让你的机器人推理" at bounding box center [537, 326] width 174 height 49
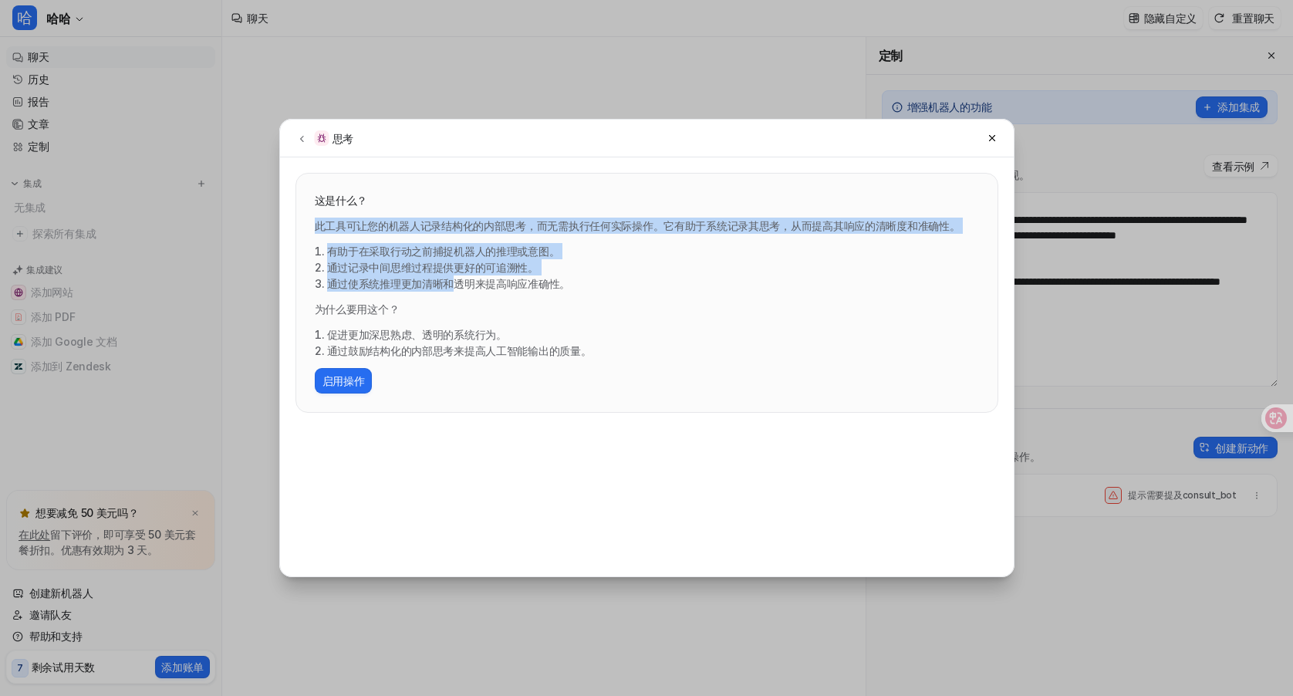
drag, startPoint x: 351, startPoint y: 216, endPoint x: 452, endPoint y: 287, distance: 123.5
click at [452, 287] on div "这是什么？ 此工具可让您的机器人记录结构化的内部思考，而无需执行任何实际操作。它有助于系统记录其思考，从而提高其响应的清晰度和准确性。 有助于在采取行动之前捕…" at bounding box center [647, 292] width 664 height 201
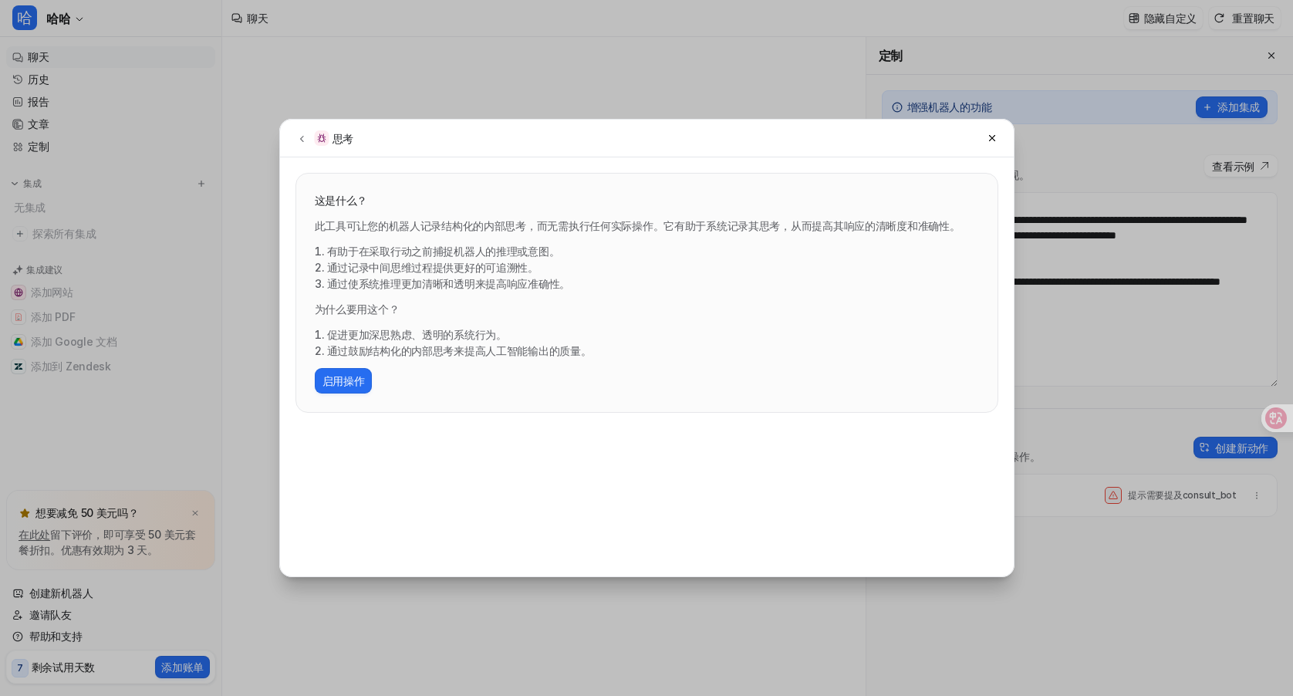
drag, startPoint x: 484, startPoint y: 346, endPoint x: 472, endPoint y: 343, distance: 12.6
click at [484, 346] on font "通过鼓励结构化的内部思考来提高人工智能输出的质量。" at bounding box center [459, 350] width 265 height 13
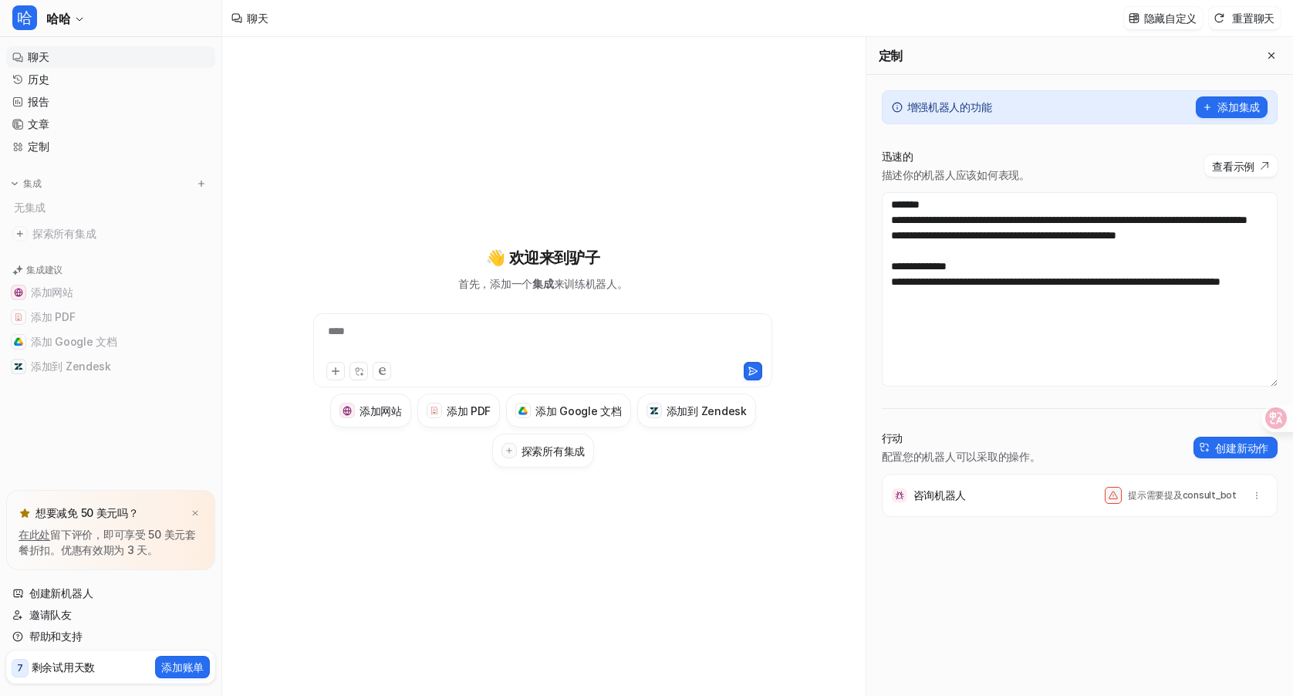
click at [469, 358] on div "****" at bounding box center [542, 340] width 451 height 35
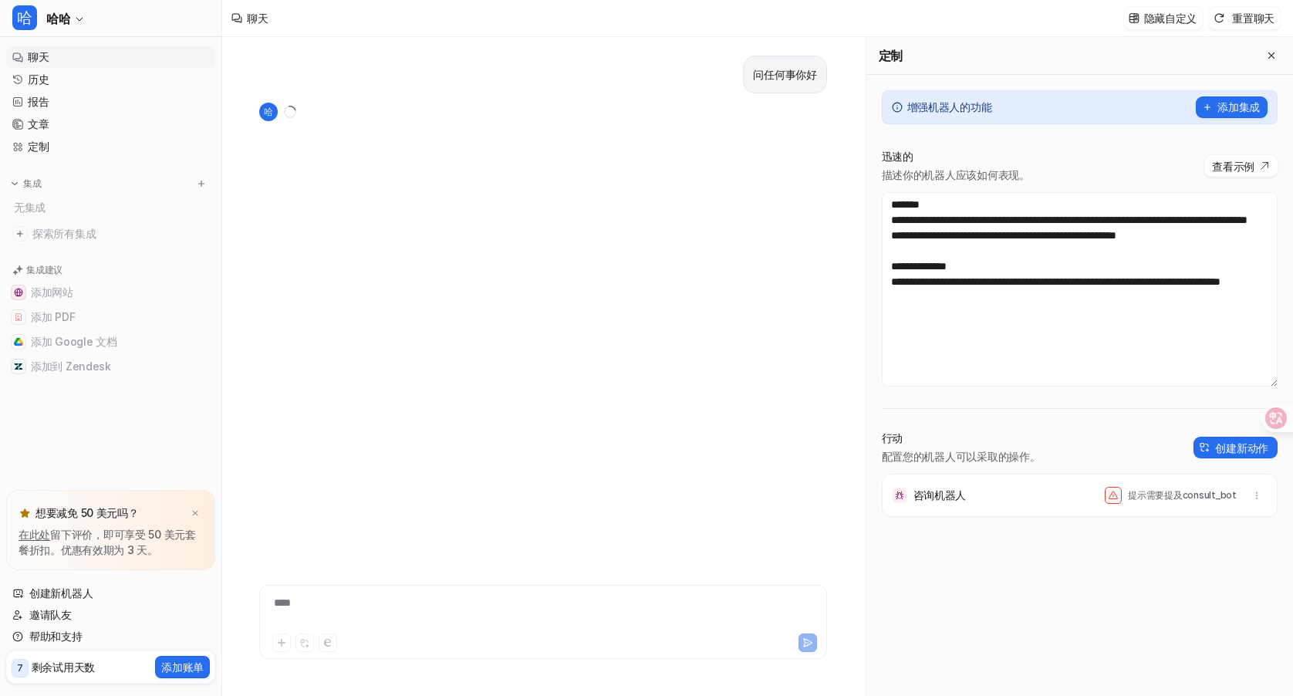
click at [1260, 59] on div "定制" at bounding box center [1079, 56] width 427 height 38
click at [1280, 56] on div "定制" at bounding box center [1079, 56] width 427 height 38
click at [1269, 56] on icon "关闭弹出按钮" at bounding box center [1271, 55] width 6 height 6
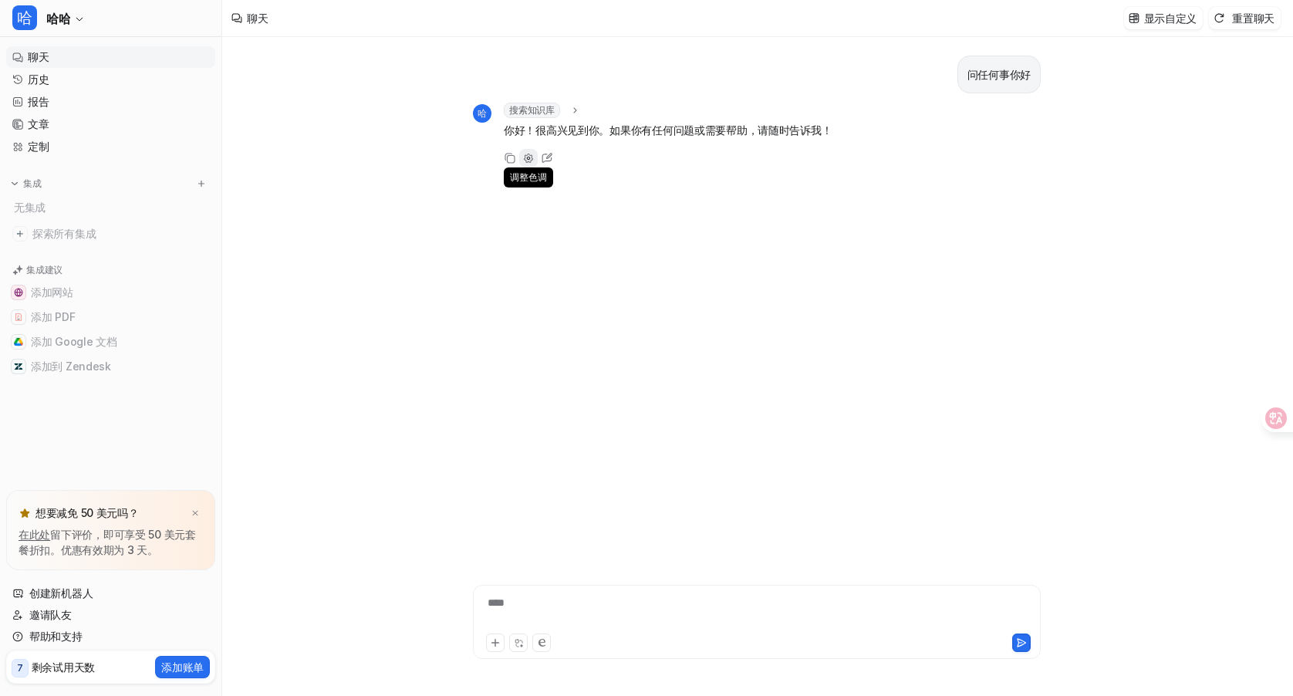
click at [523, 156] on icon at bounding box center [528, 158] width 11 height 11
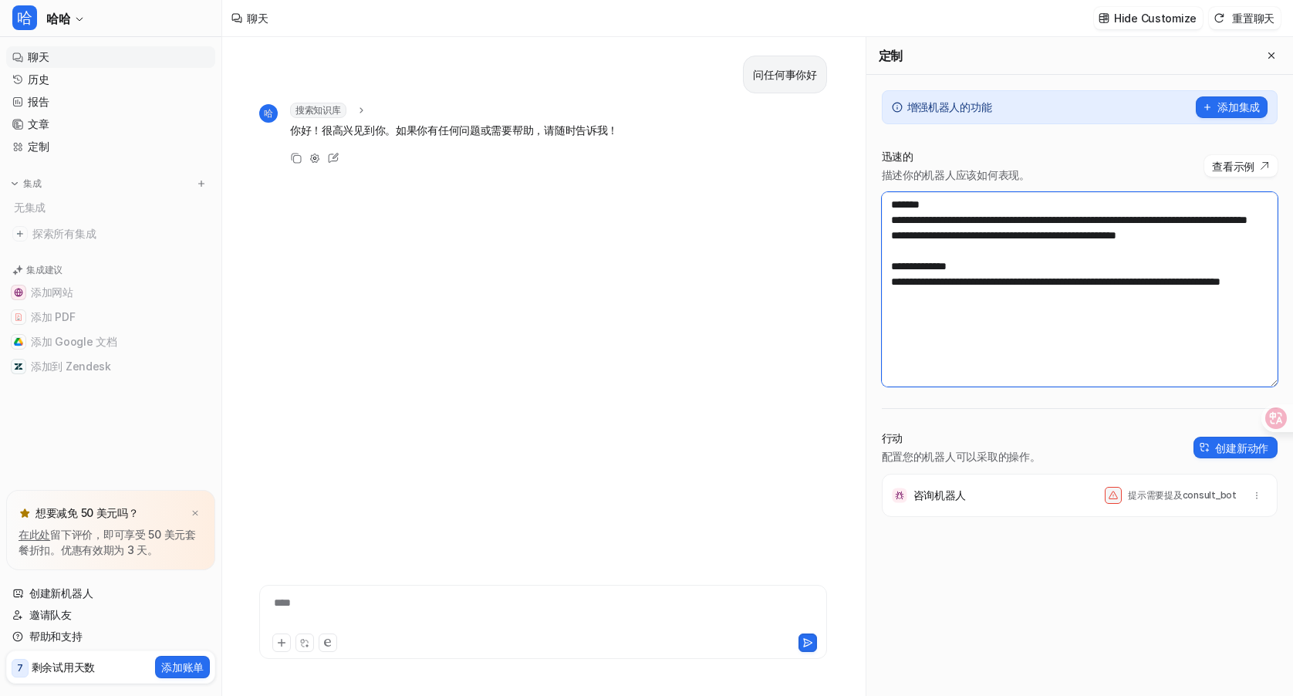
scroll to position [0, 0]
click at [666, 228] on div "问任何事你好 哈 搜索知识库 search_queries : "问任何事你好" 你好！很高兴见到你。如果你有任何问题或需要帮助，请随时告诉我！ 复制 调整色…" at bounding box center [543, 290] width 568 height 507
click at [336, 157] on icon at bounding box center [333, 158] width 20 height 20
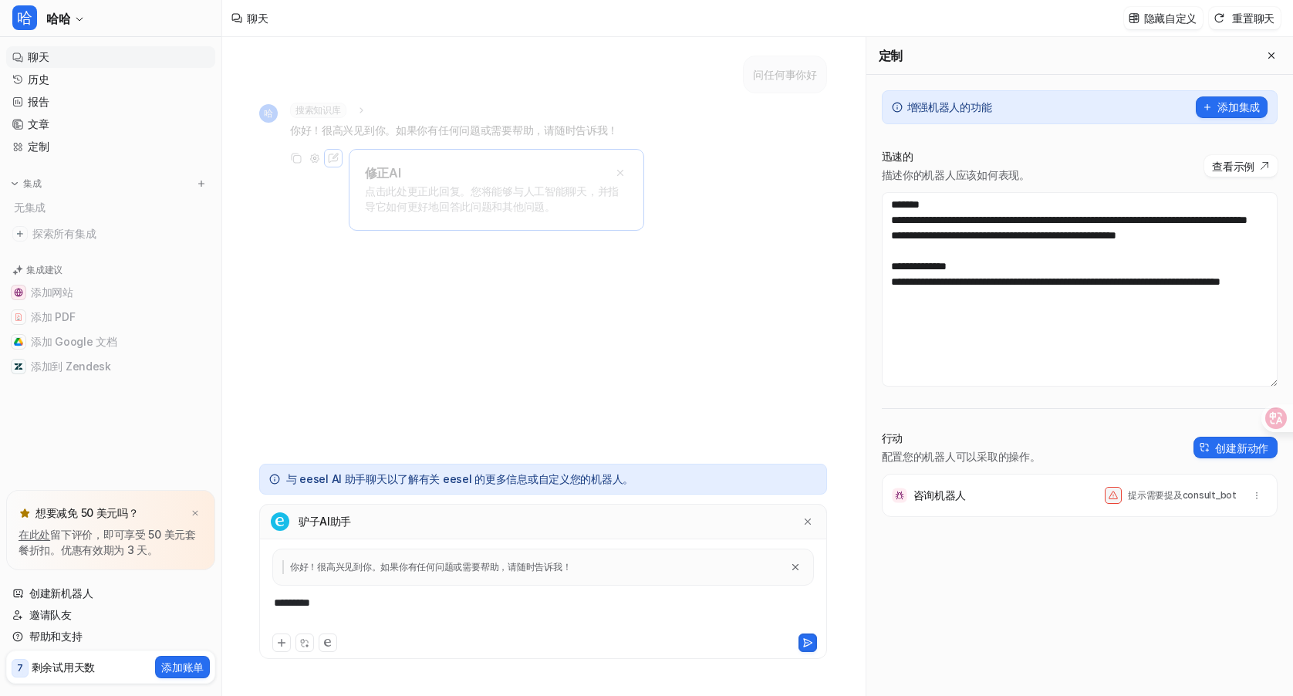
click at [420, 603] on div "*********" at bounding box center [543, 612] width 560 height 35
click at [434, 558] on div "你好！很高兴见到你。如果你有任何问题或需要帮助，请随时告诉我！" at bounding box center [542, 566] width 541 height 37
click at [354, 516] on div "驴子AI助手" at bounding box center [543, 521] width 568 height 35
click at [412, 612] on div "*********" at bounding box center [543, 612] width 560 height 35
click at [305, 641] on icon at bounding box center [304, 643] width 10 height 10
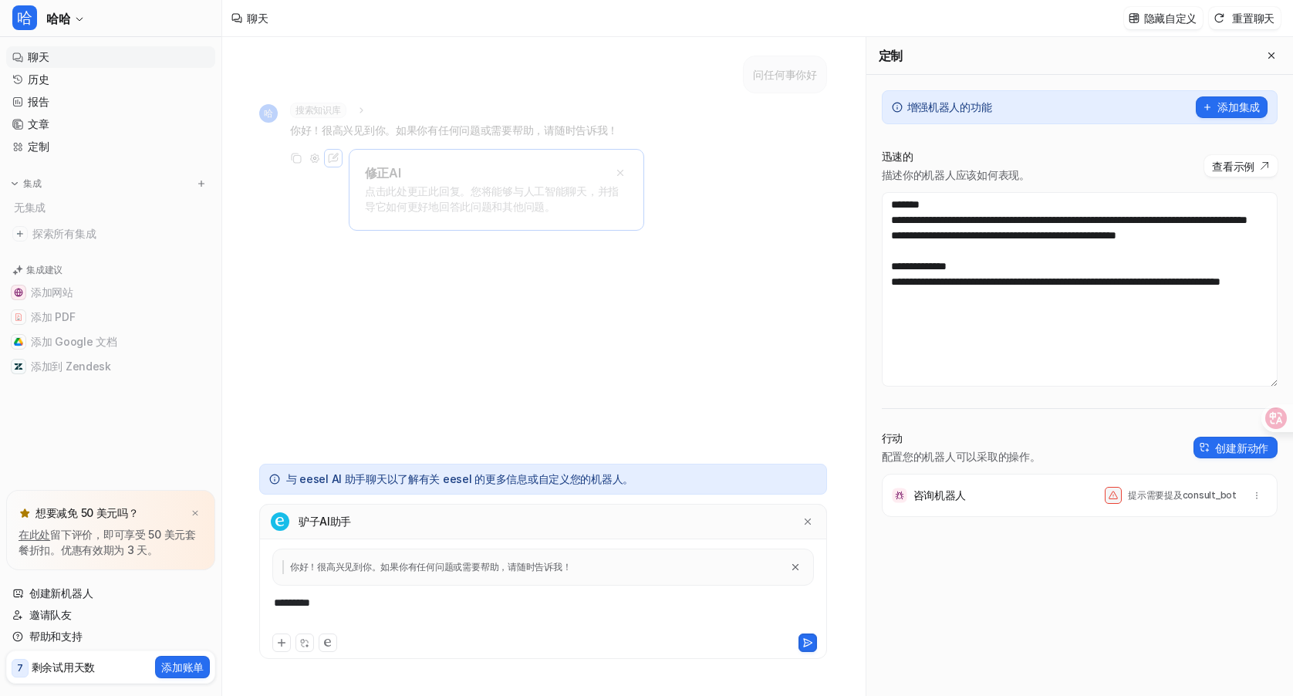
click at [453, 200] on font "点击此处更正此回复。您将能够与人工智能聊天，并指导它如何更好地回答此问题和其他问题。" at bounding box center [492, 198] width 254 height 29
click at [804, 647] on icon at bounding box center [807, 642] width 11 height 11
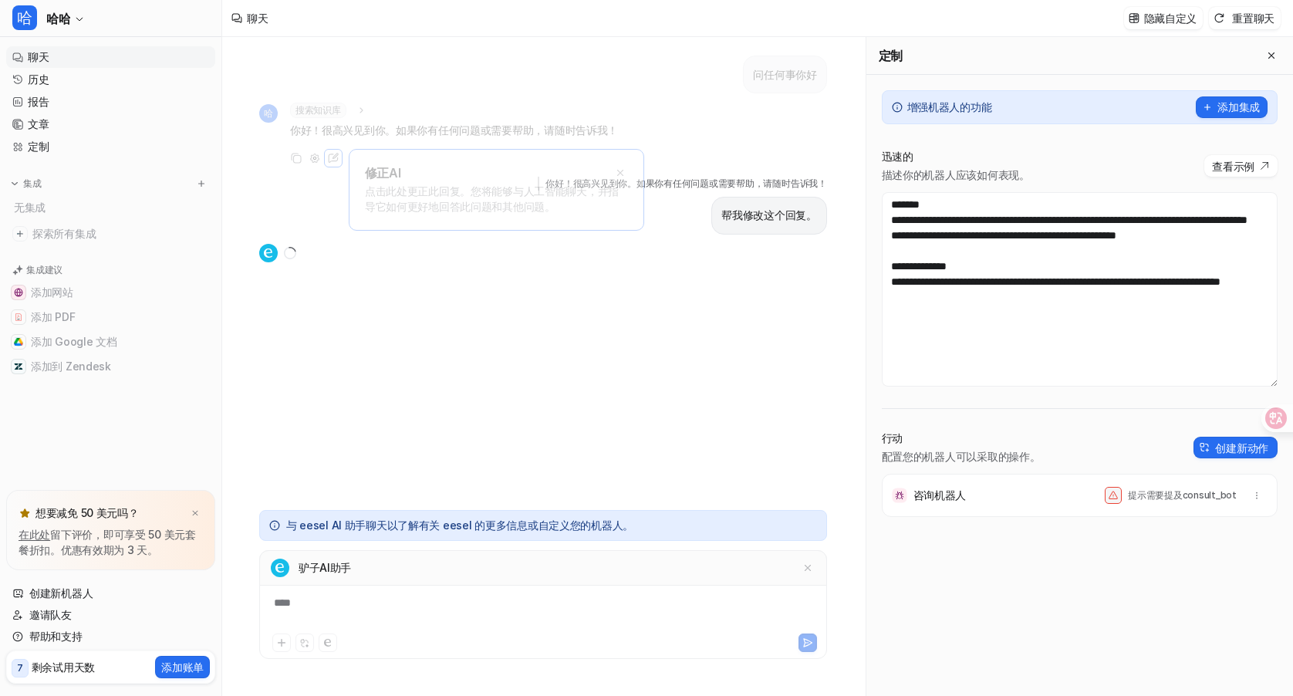
click at [648, 300] on div "问任何事你好 哈 搜索知识库 search_queries : "问任何事你好" 你好！很高兴见到你。如果你有任何问题或需要帮助，请随时告诉我！ 复制 调整色…" at bounding box center [543, 269] width 568 height 464
